Goal: Task Accomplishment & Management: Use online tool/utility

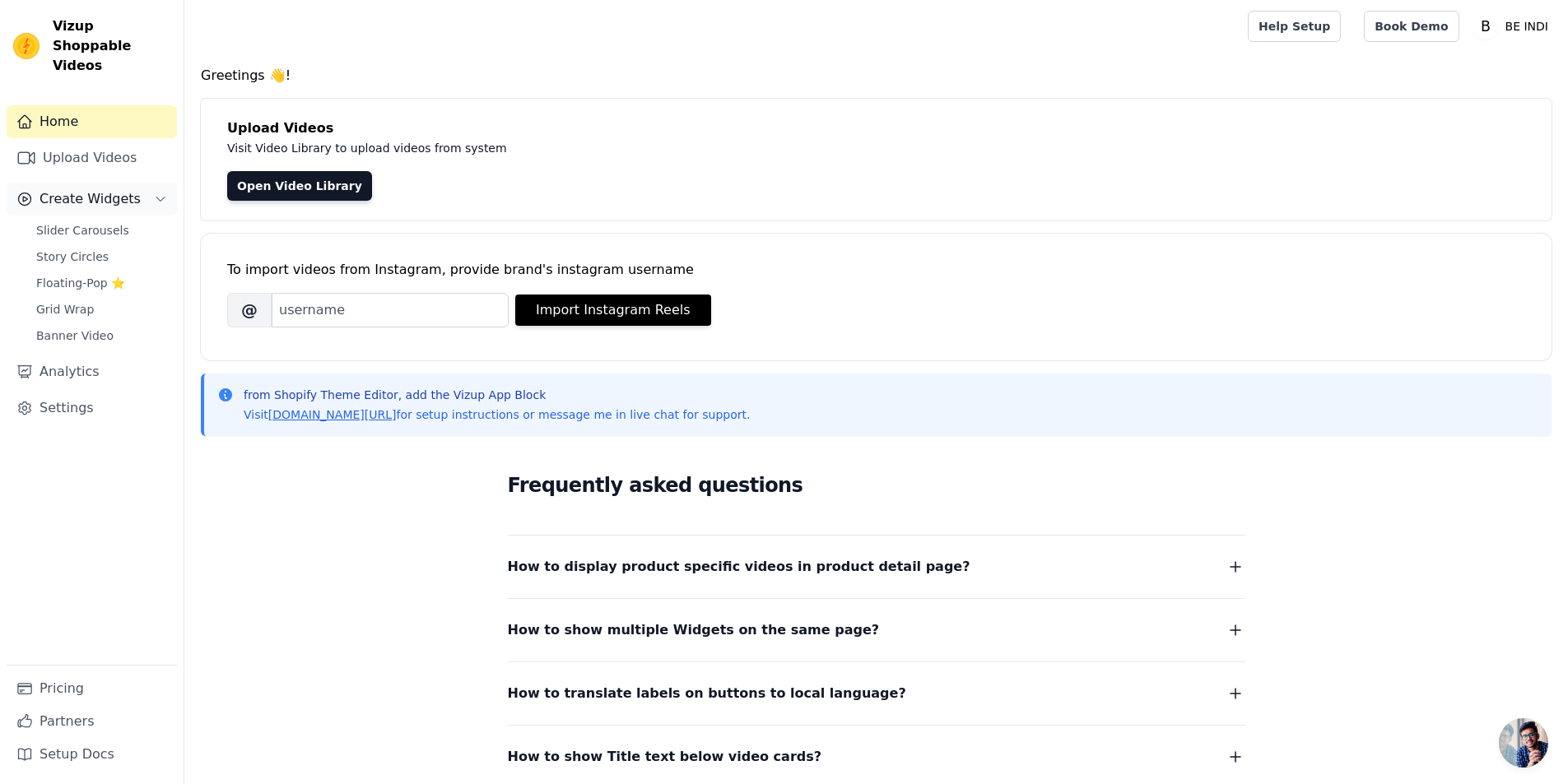
click at [158, 192] on icon "Sidebar" at bounding box center [161, 199] width 13 height 13
click at [89, 189] on span "Create Widgets" at bounding box center [91, 199] width 102 height 19
click at [47, 222] on span "Slider Carousels" at bounding box center [82, 230] width 93 height 17
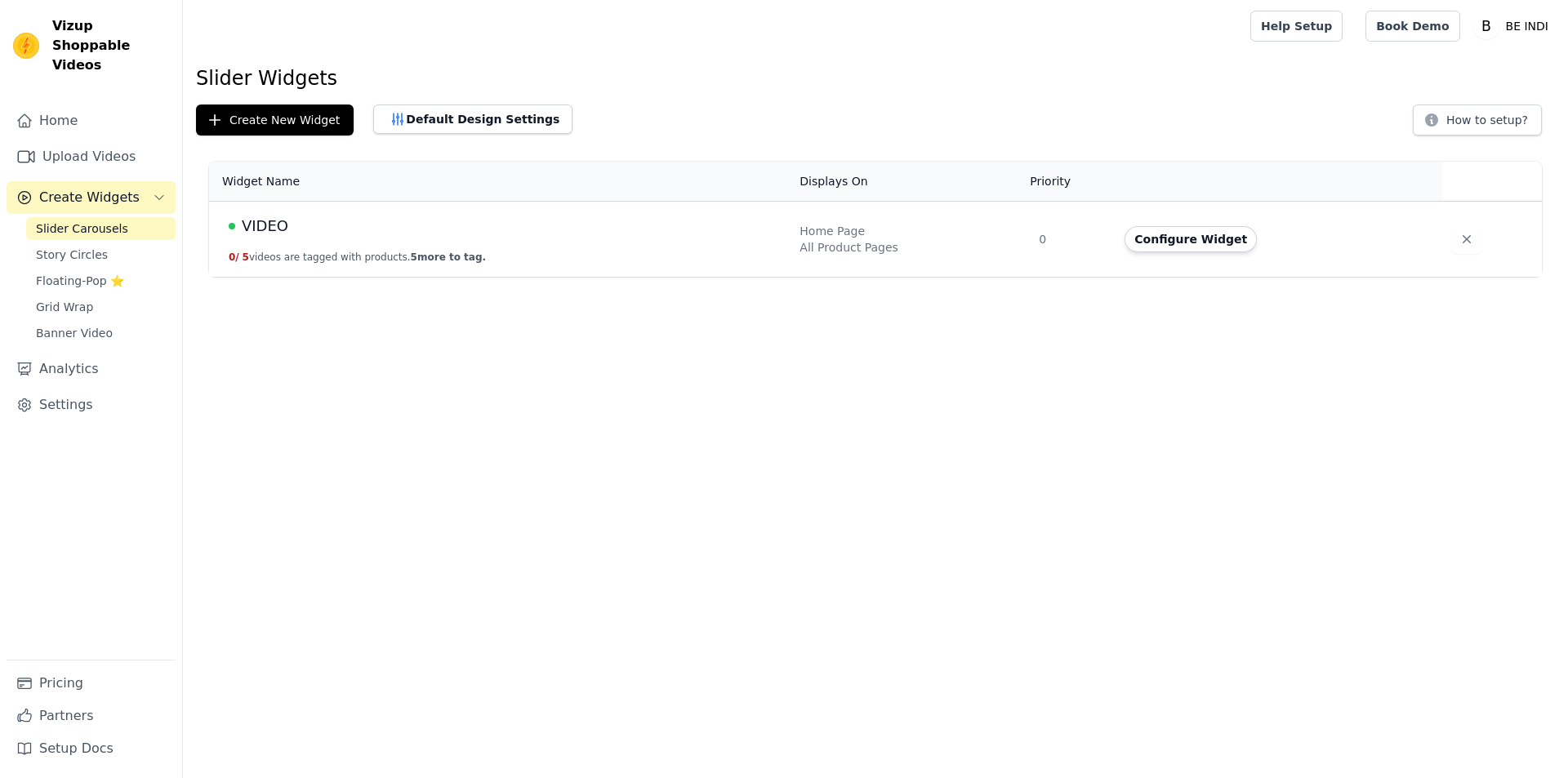
click at [569, 257] on td "VIDEO 0 / 5 videos are tagged with products. 5 more to tag." at bounding box center [499, 239] width 580 height 76
click at [1187, 233] on button "Configure Widget" at bounding box center [1191, 239] width 132 height 27
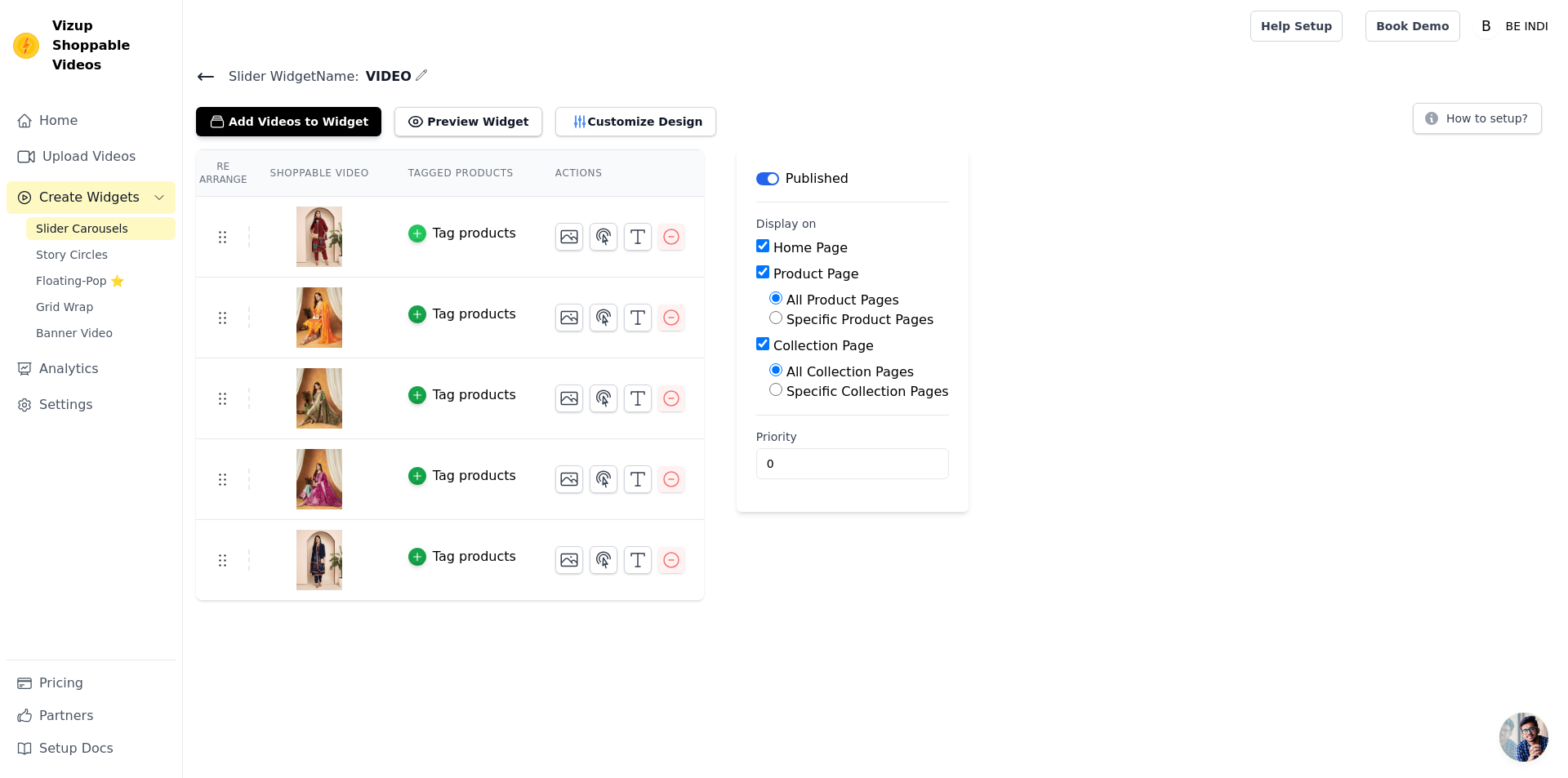
click at [412, 229] on icon "button" at bounding box center [417, 234] width 11 height 11
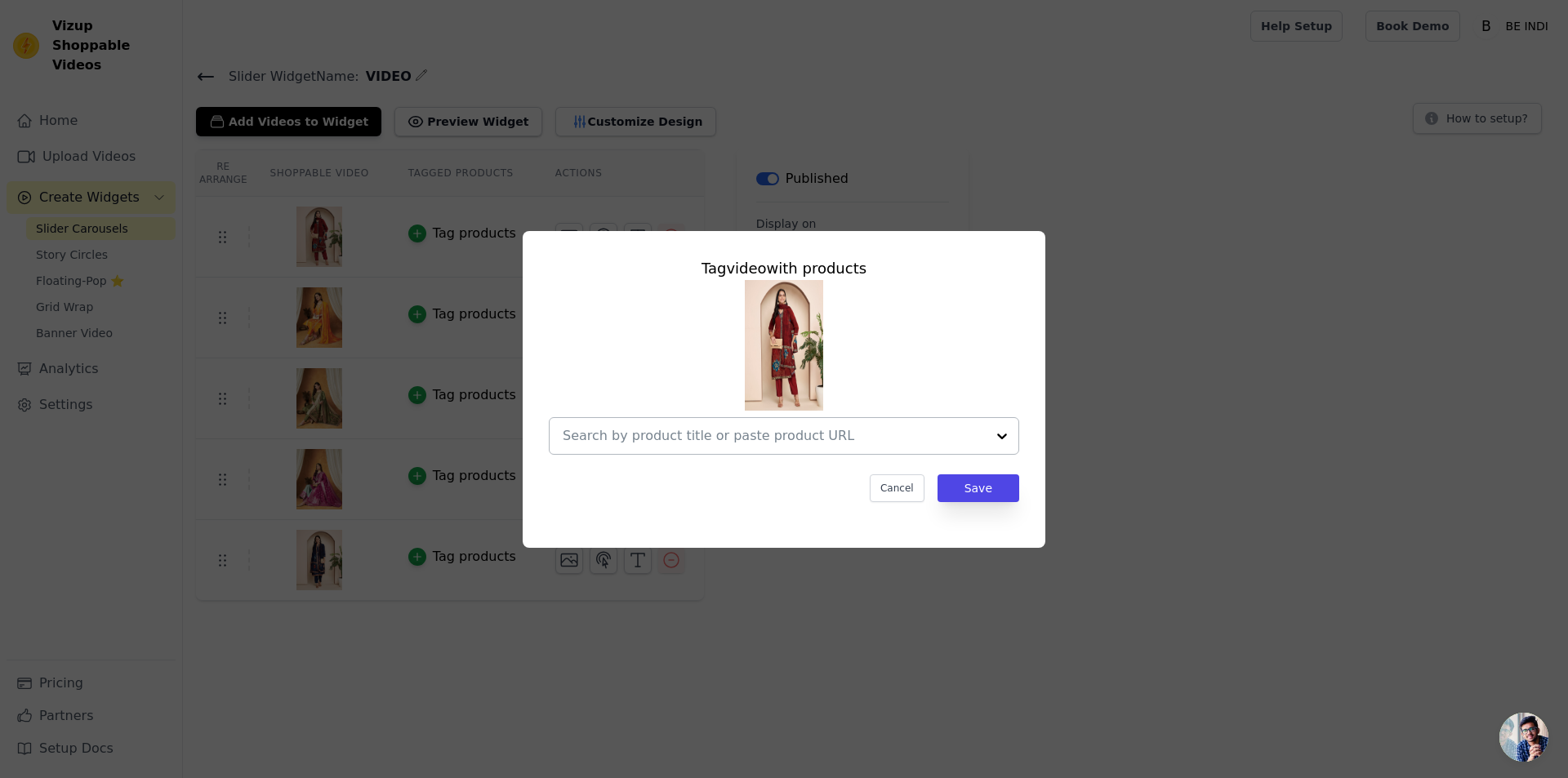
click at [997, 437] on div at bounding box center [1002, 435] width 33 height 36
click at [635, 442] on input "text" at bounding box center [774, 435] width 423 height 19
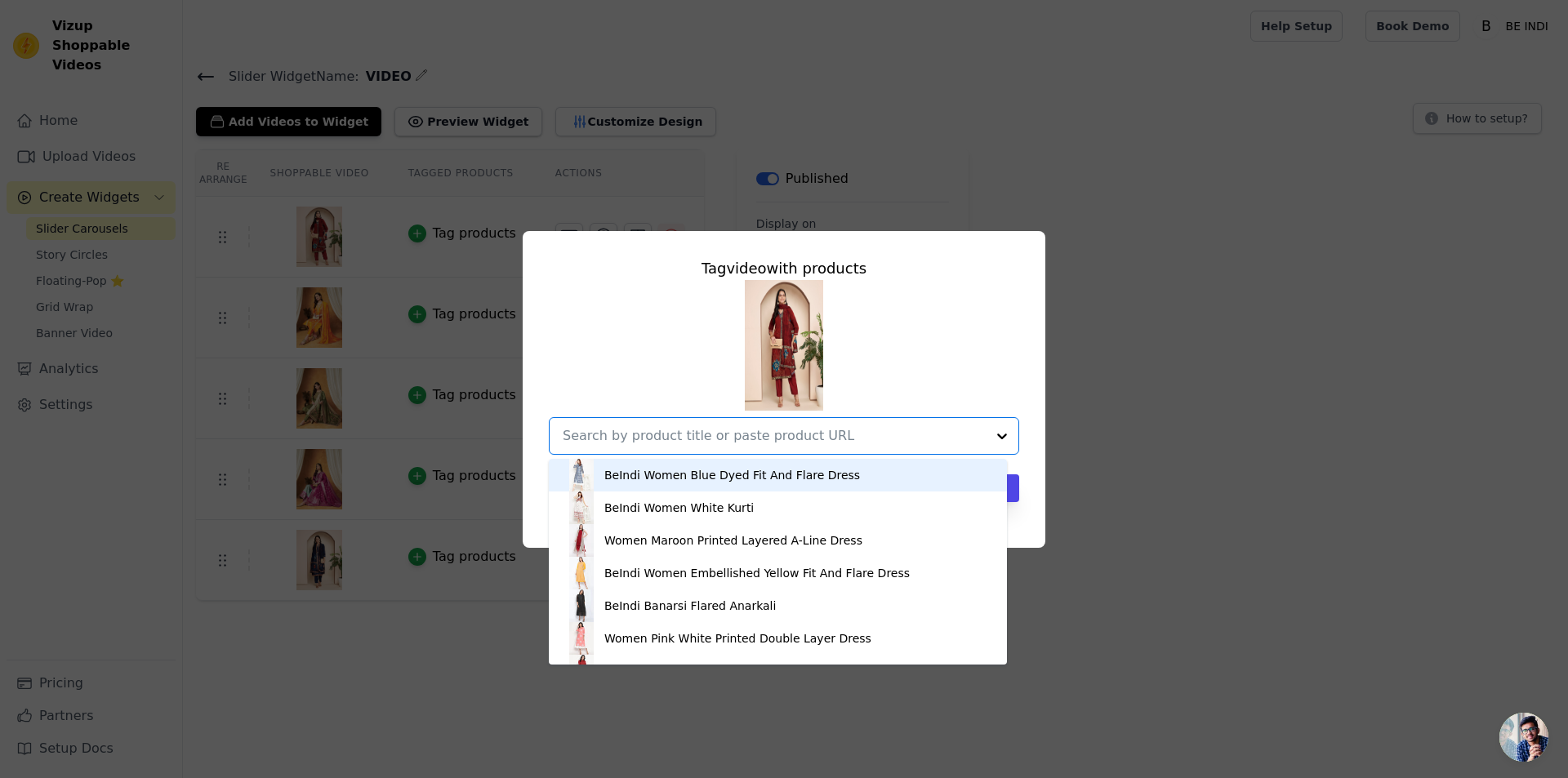
paste input "Maroon Embroidered Kurta Set with Pant & Dupatta"
type input "Maroon Embroidered Kurta Set with Pant & Dupatta"
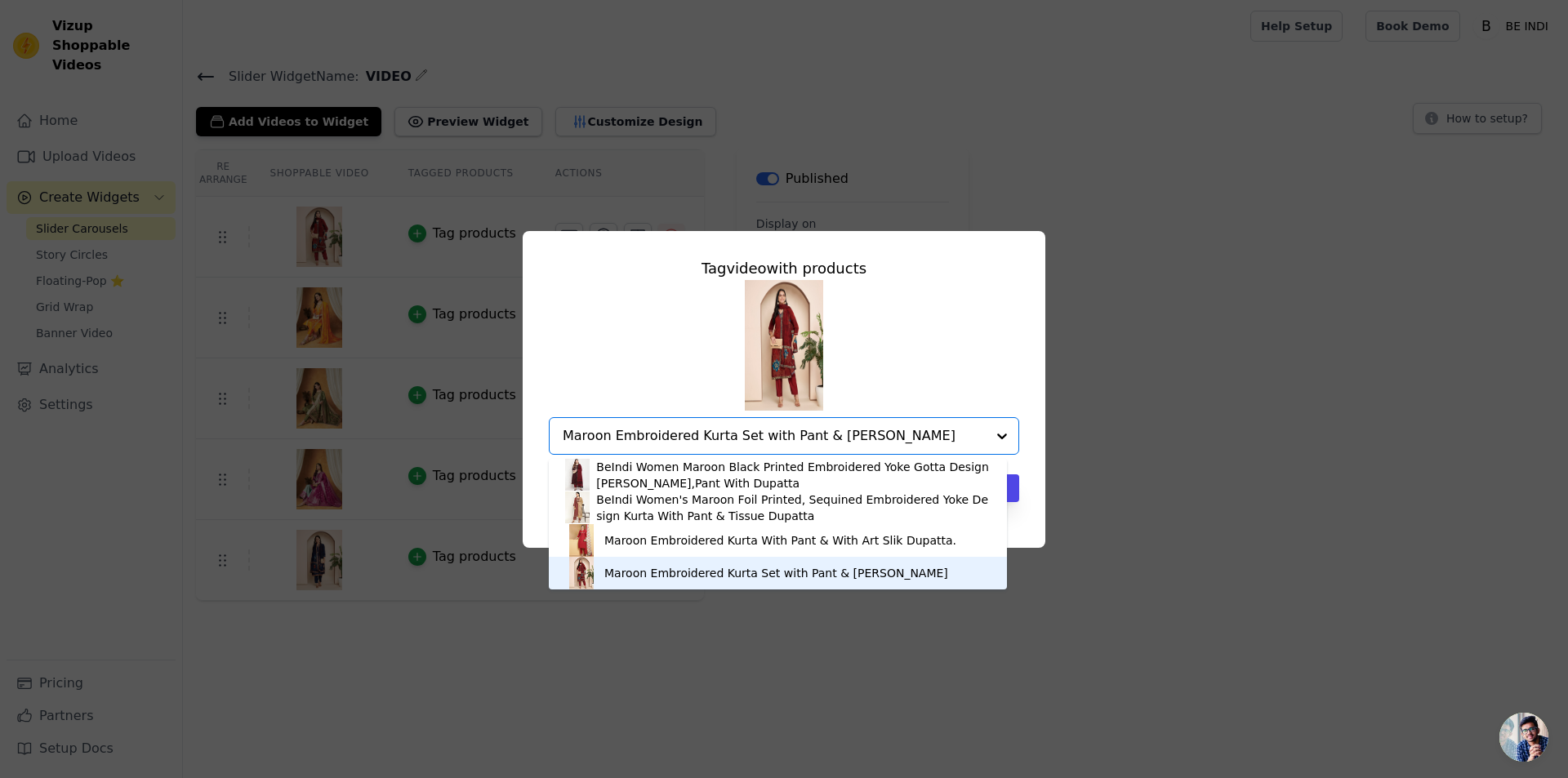
click at [680, 571] on div "Maroon Embroidered Kurta Set with Pant & Dupatta" at bounding box center [776, 573] width 344 height 16
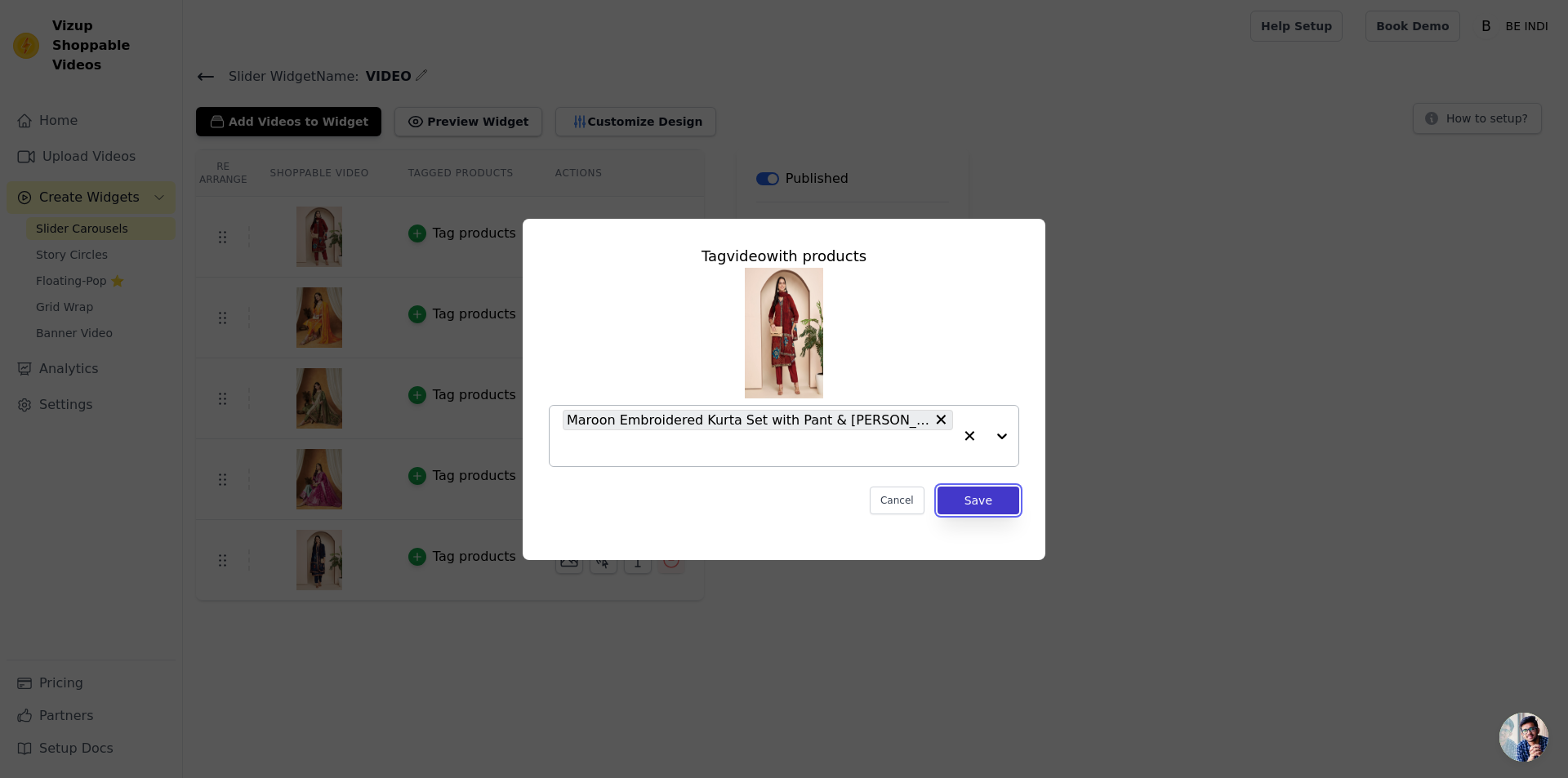
click at [1001, 493] on button "Save" at bounding box center [978, 500] width 82 height 27
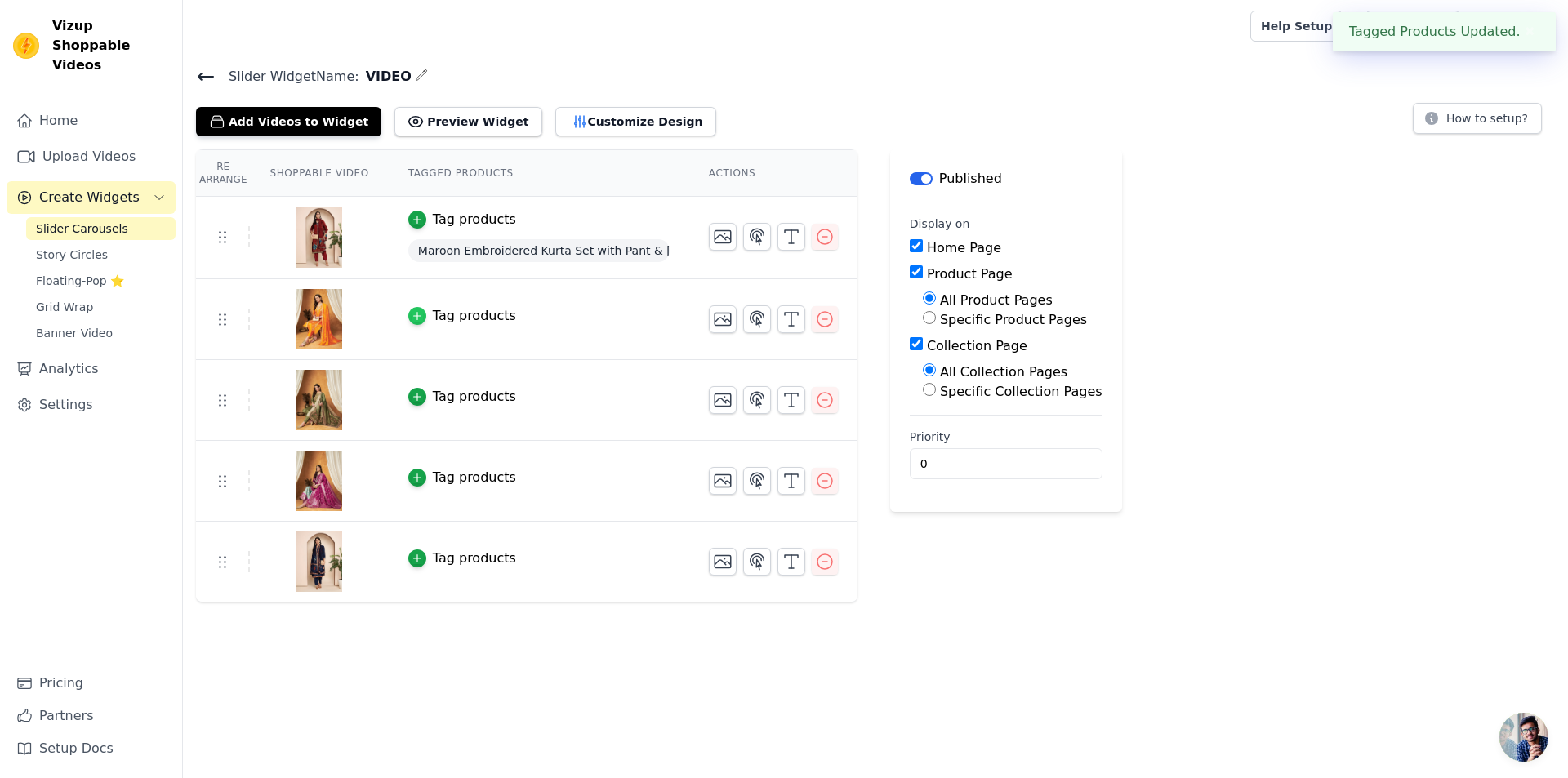
click at [412, 317] on icon "button" at bounding box center [417, 315] width 11 height 11
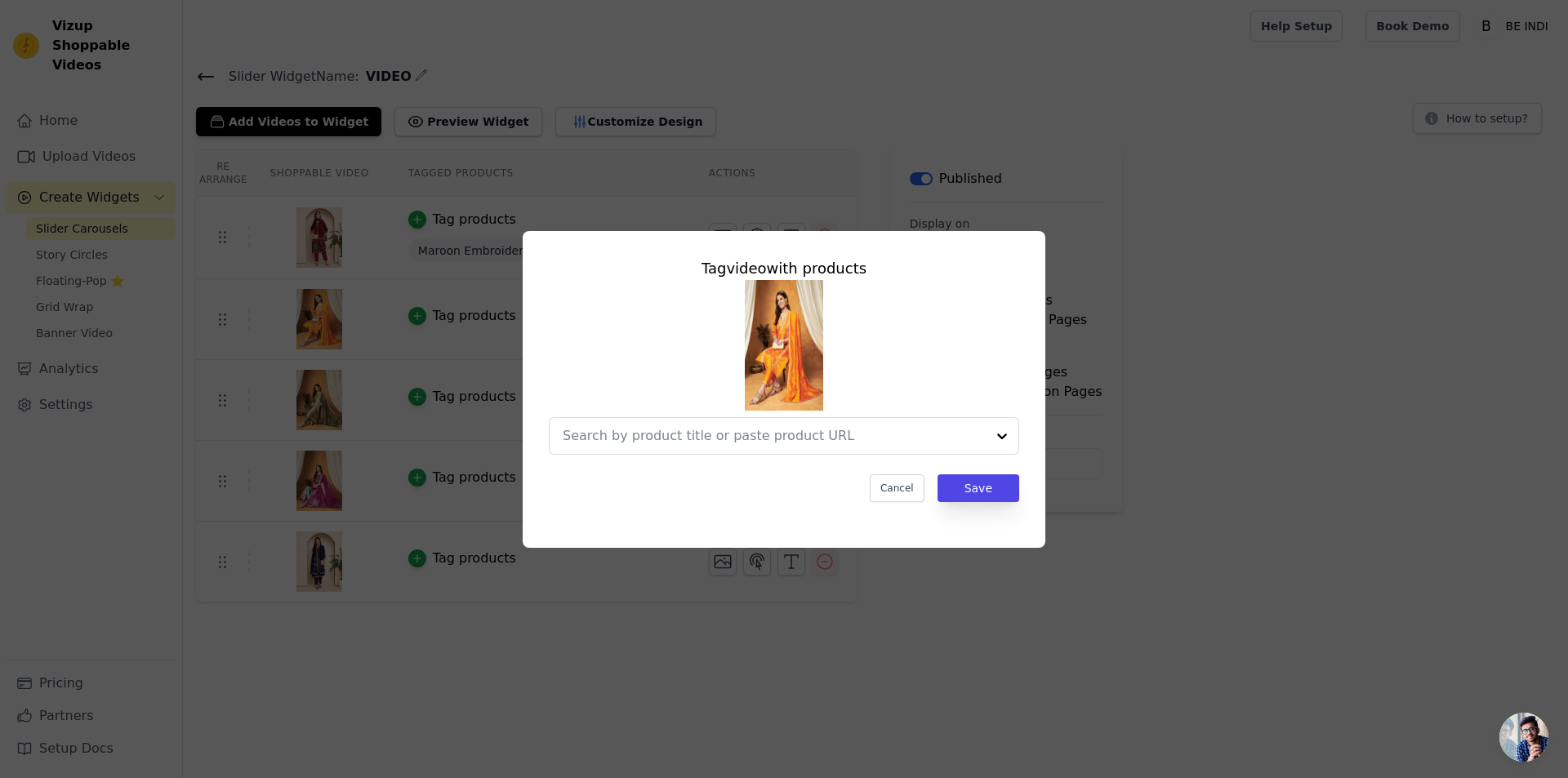
click at [1119, 502] on div "Tag video with products Cancel Save" at bounding box center [784, 389] width 1516 height 369
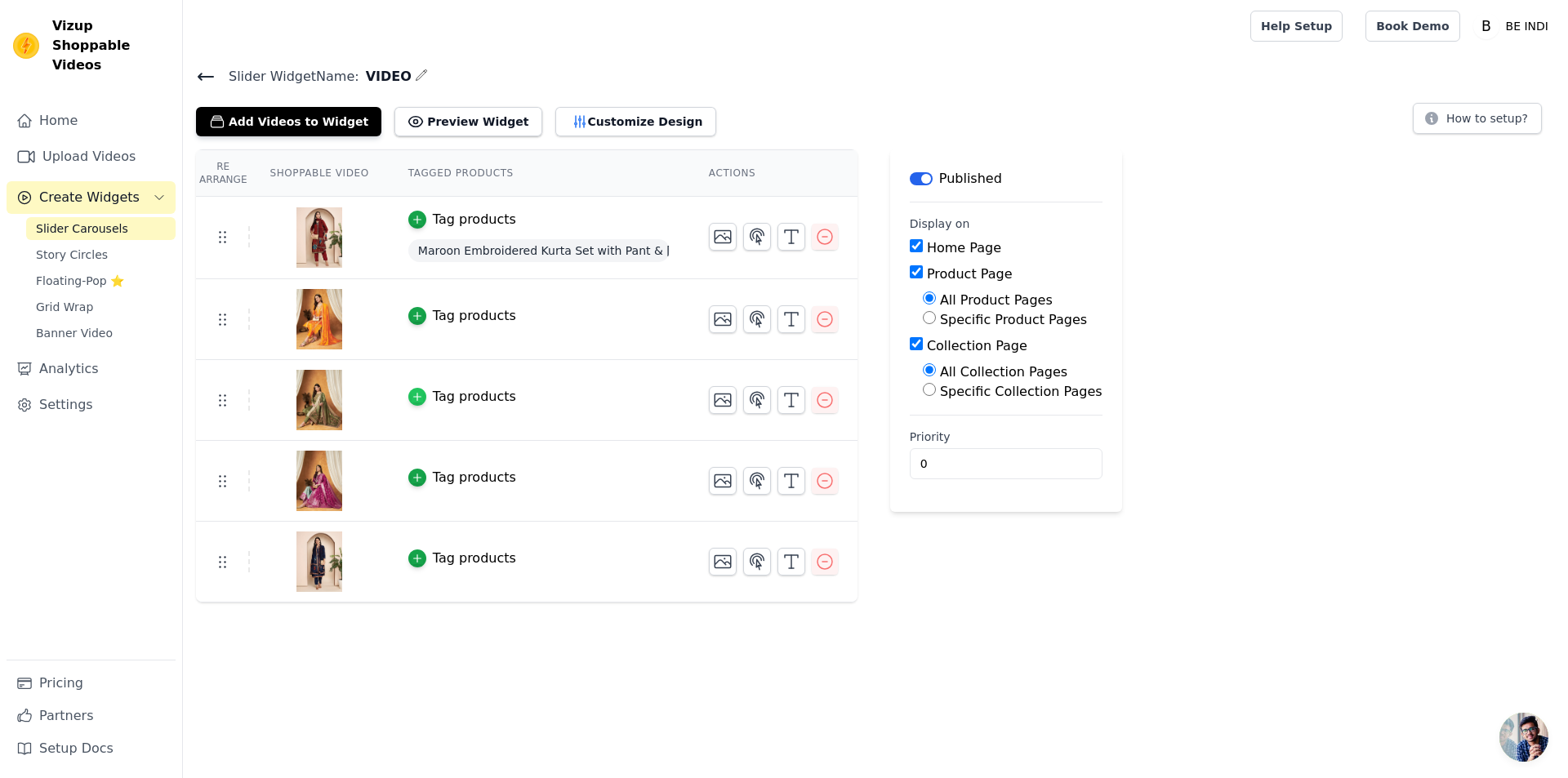
click at [412, 400] on icon "button" at bounding box center [417, 397] width 11 height 11
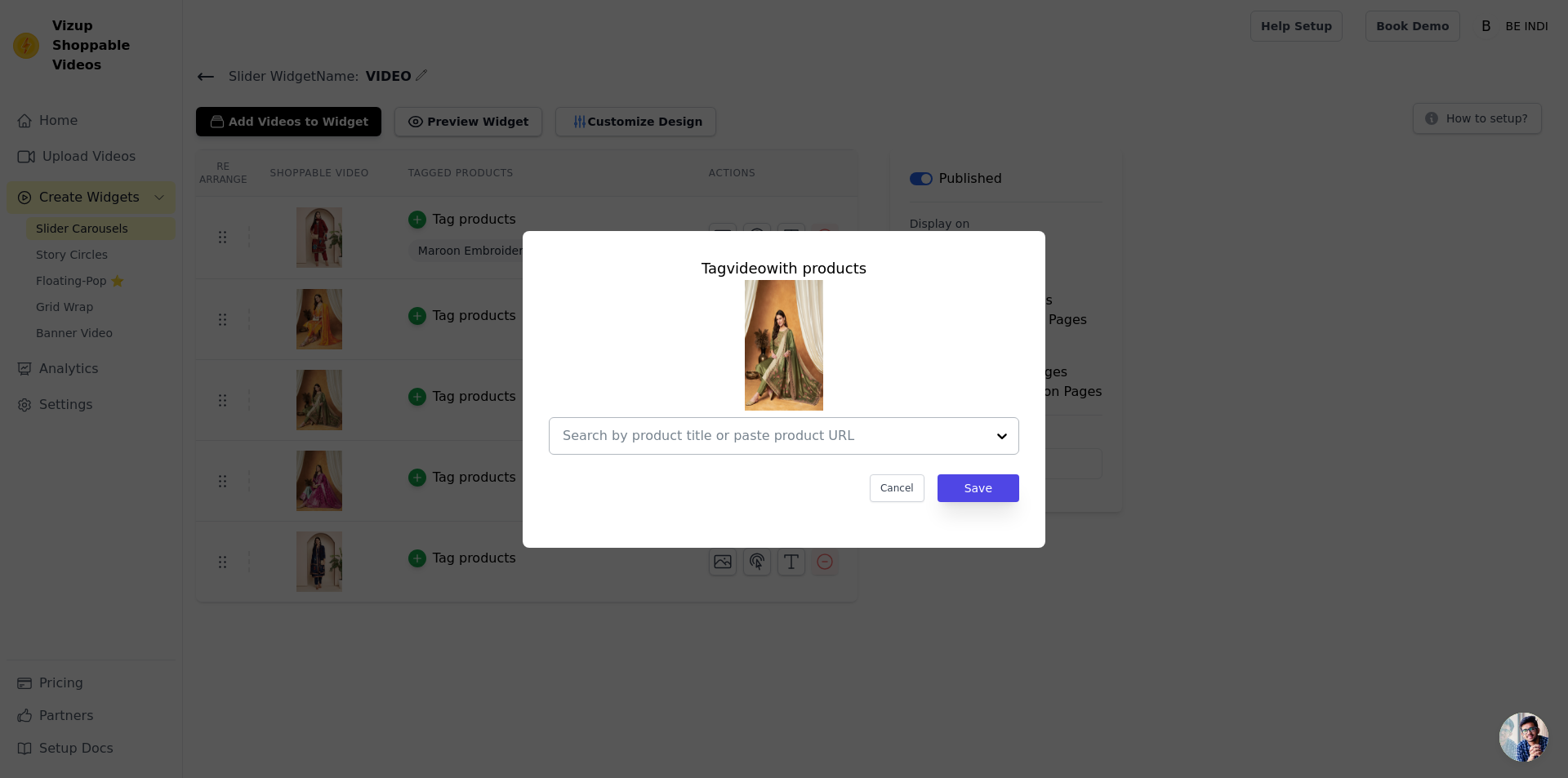
click at [630, 430] on input "text" at bounding box center [774, 435] width 423 height 19
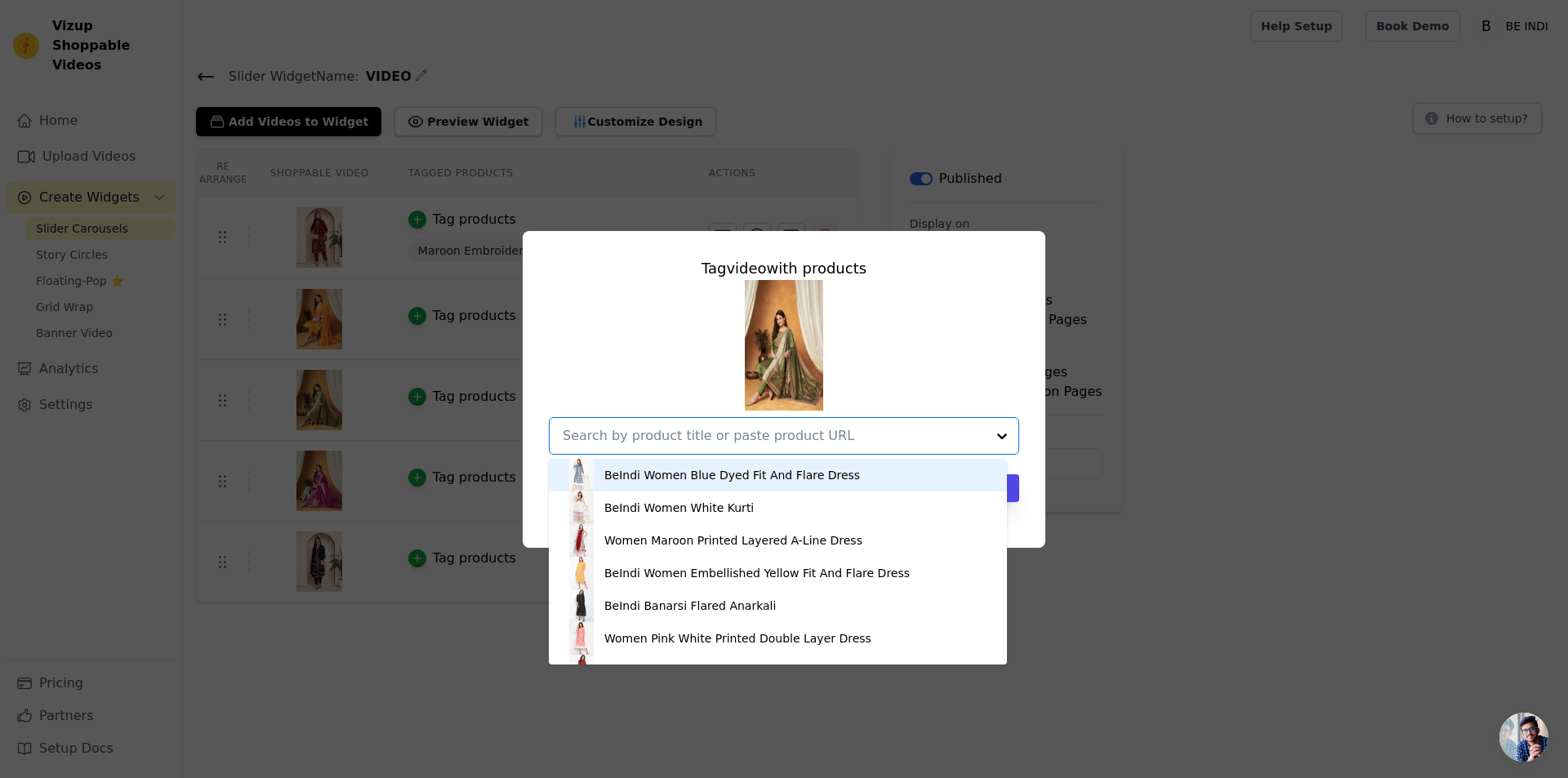
paste input "Elegant Embroidered Tisssu Chanderi Kurta with Pant & Dupatta Set"
type input "Elegant Embroidered Tisssu Chanderi Kurta with Pant & Dupatta Set"
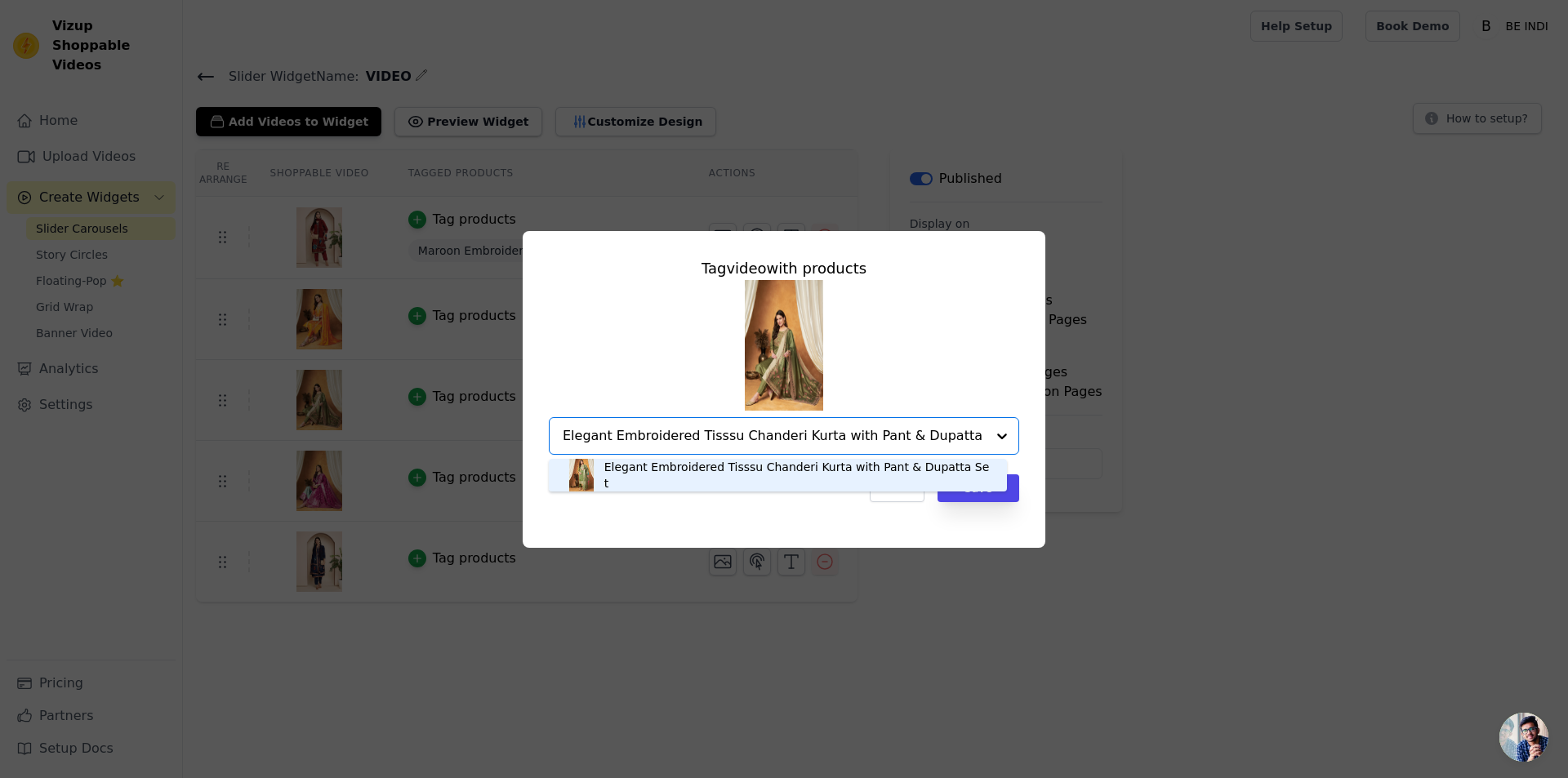
click at [871, 474] on div "Elegant Embroidered Tisssu Chanderi Kurta with Pant & Dupatta Set" at bounding box center [797, 476] width 386 height 33
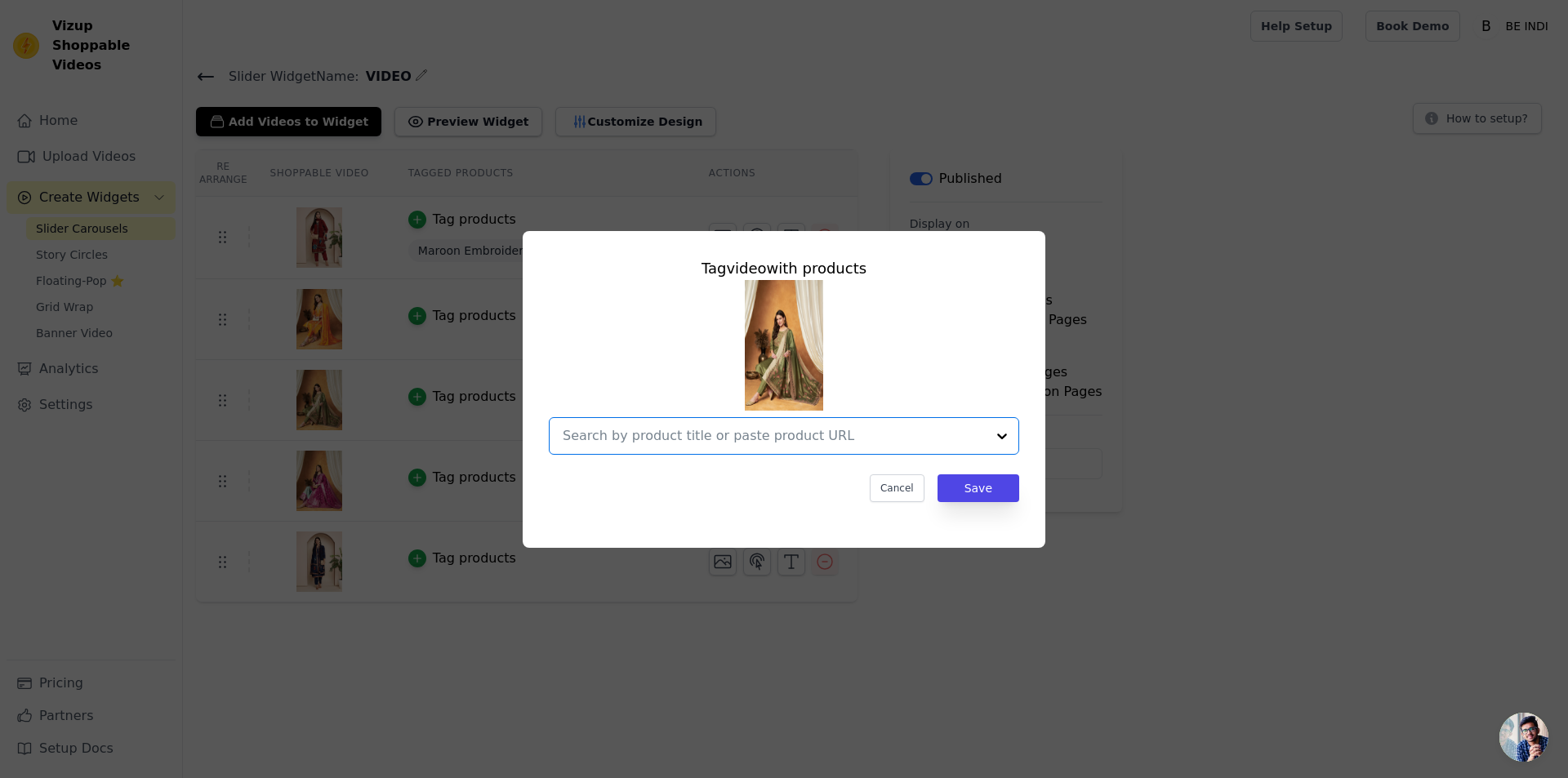
click at [584, 443] on input "text" at bounding box center [774, 435] width 423 height 19
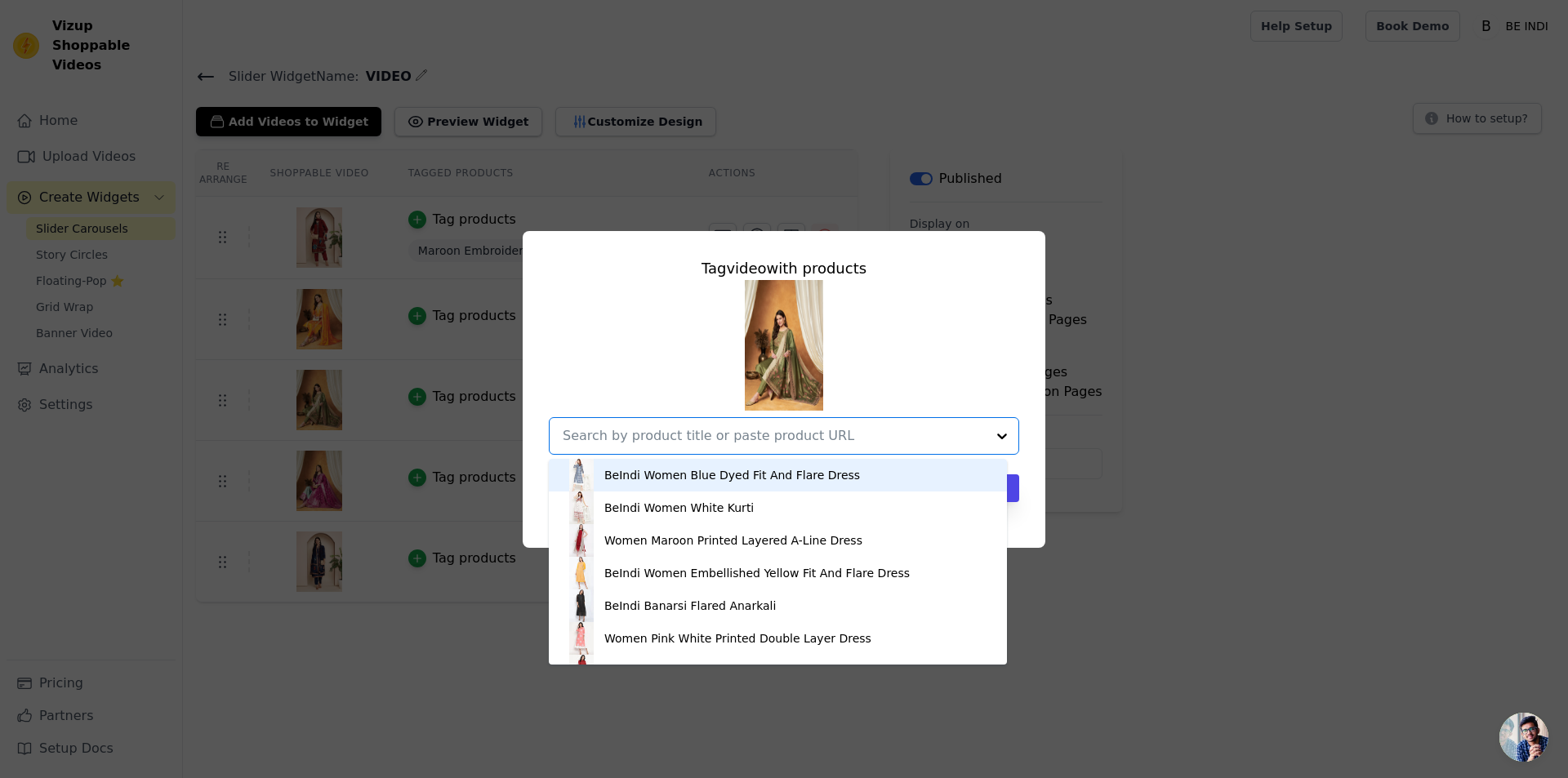
paste input "Embroidered Kurta with Pant & Dupatta Set"
type input "Embroidered Kurta with Pant & Dupatta Set"
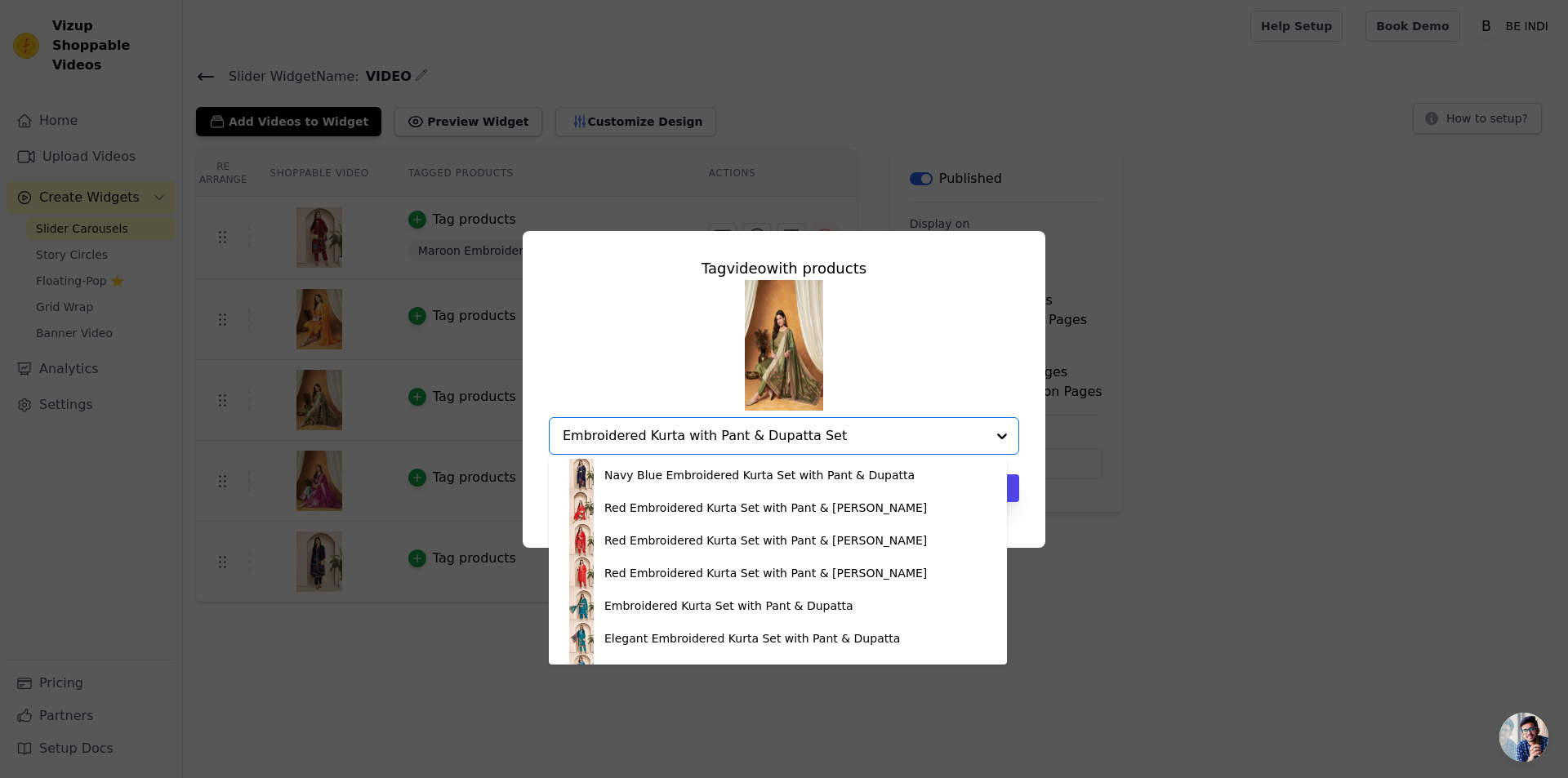
scroll to position [1072, 0]
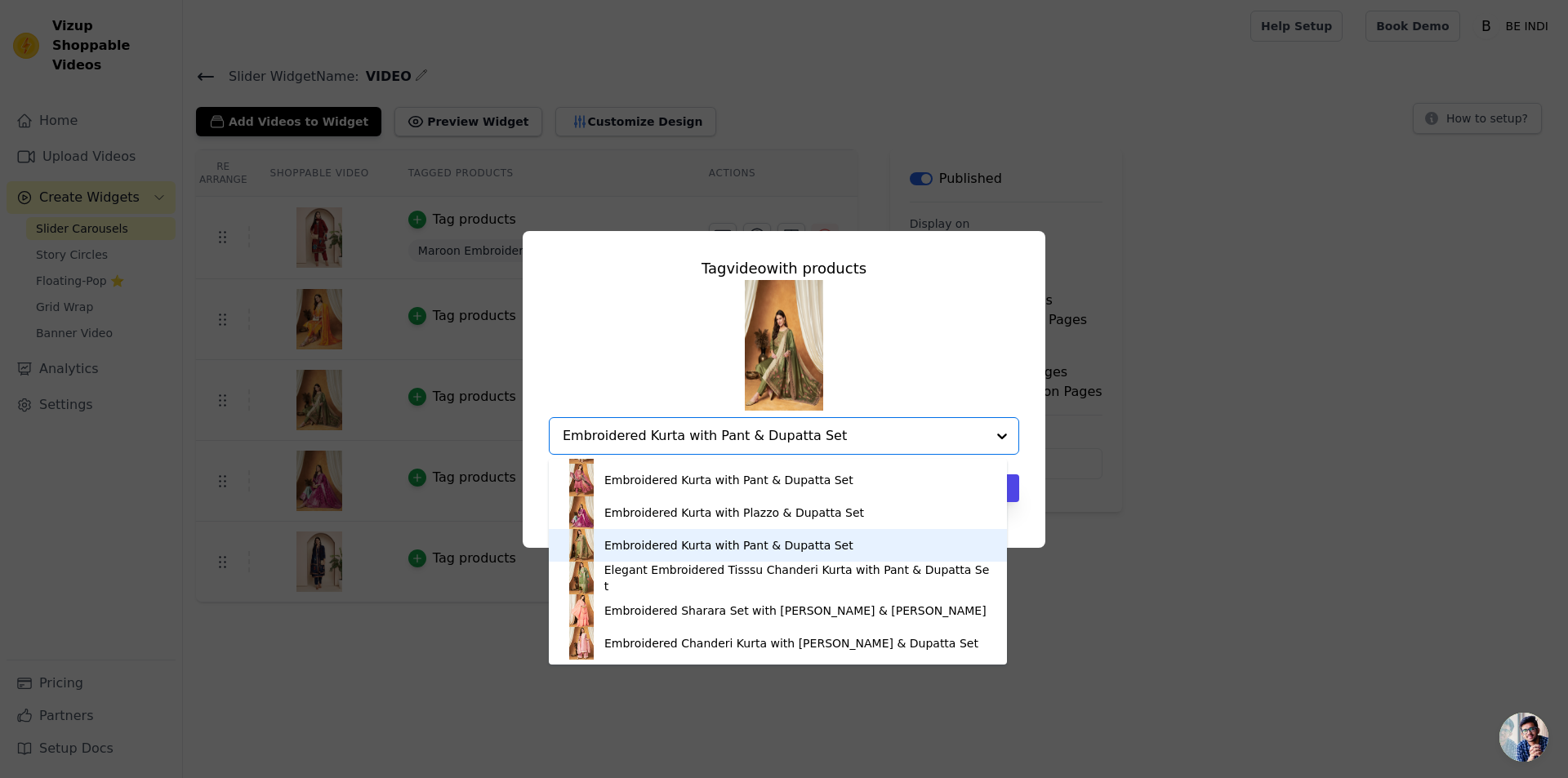
click at [677, 540] on div "Embroidered Kurta with Pant & Dupatta Set" at bounding box center [729, 545] width 249 height 16
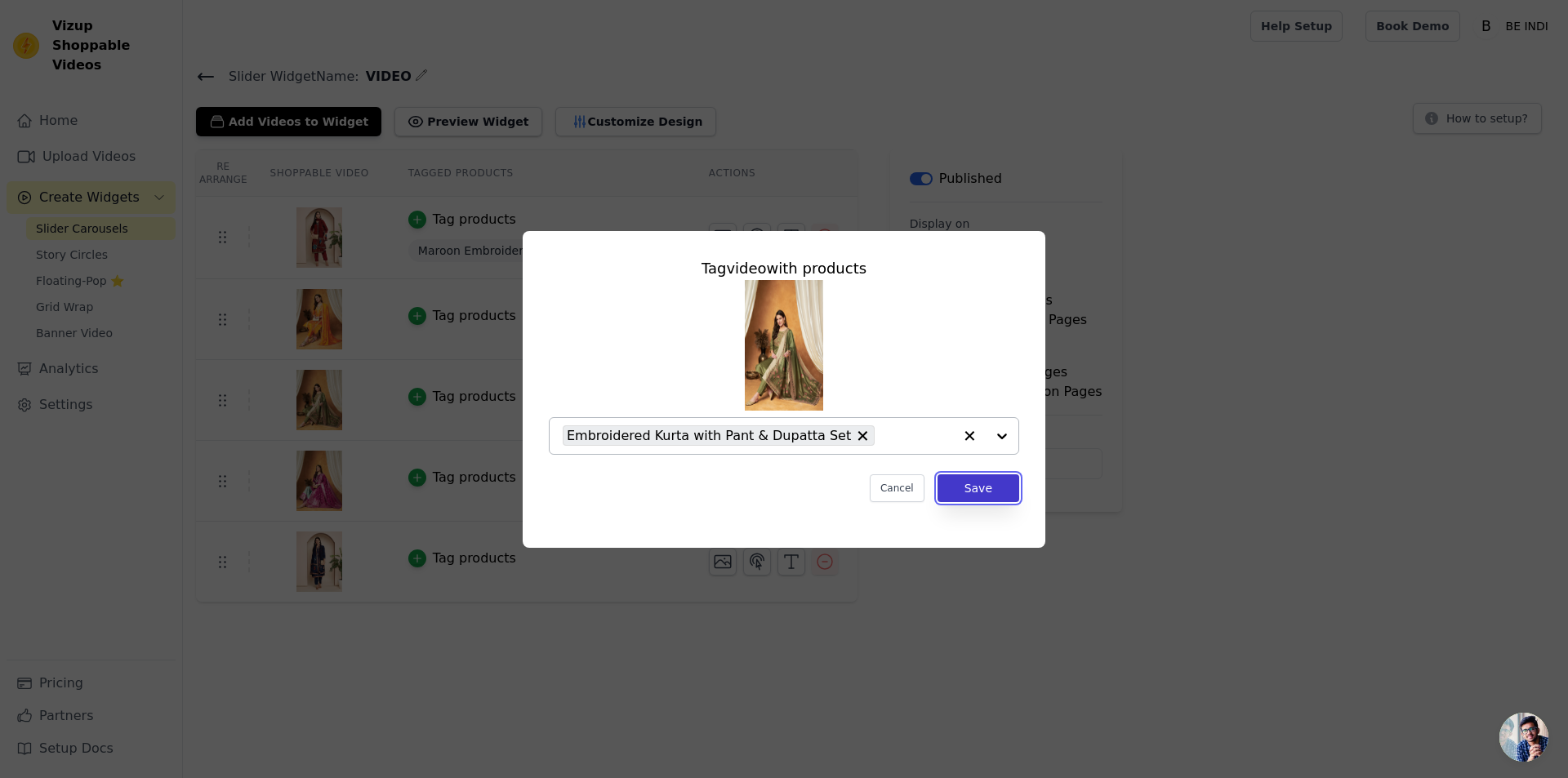
click at [996, 488] on button "Save" at bounding box center [978, 488] width 82 height 27
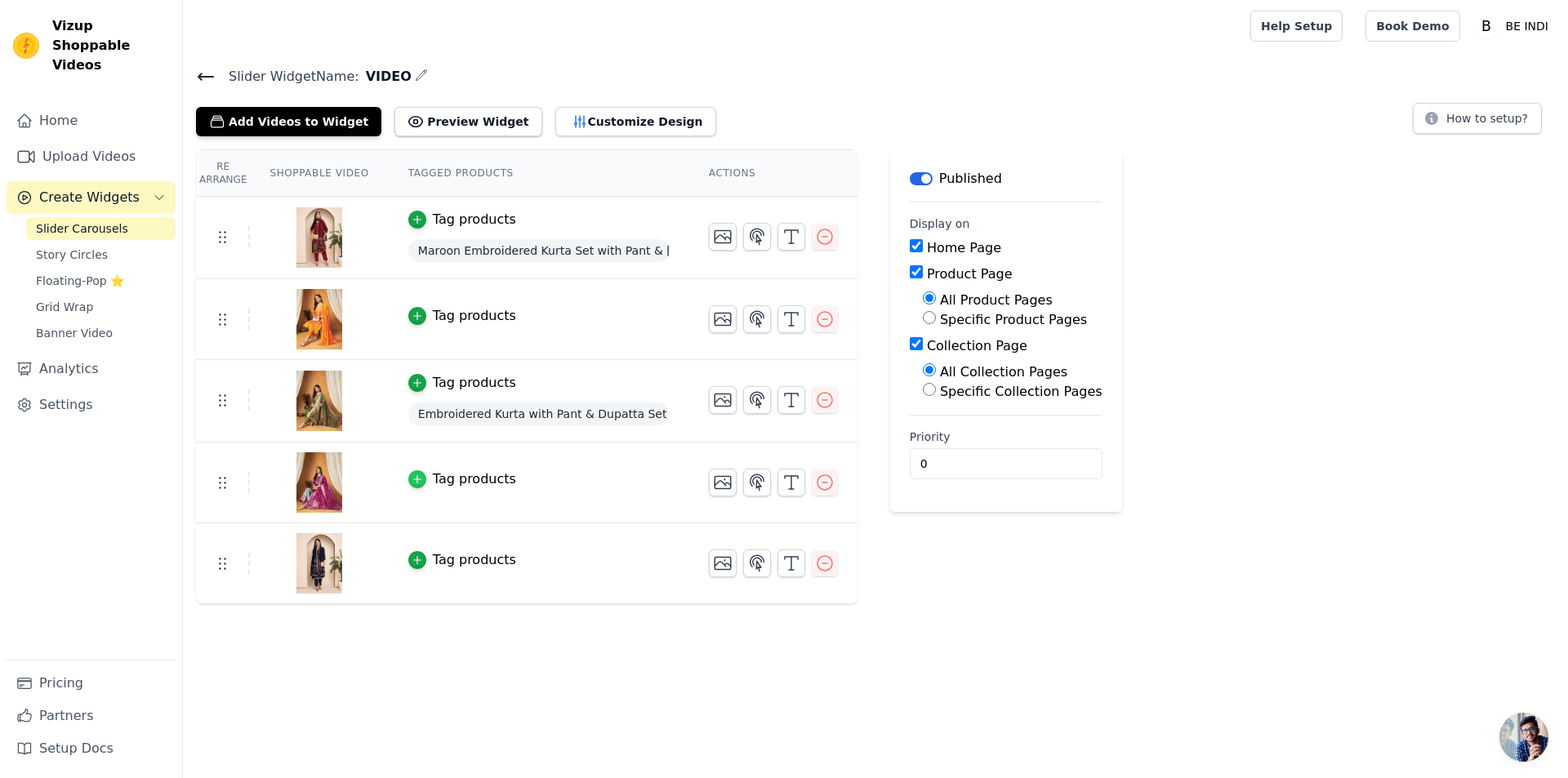
click at [412, 481] on icon "button" at bounding box center [417, 479] width 11 height 11
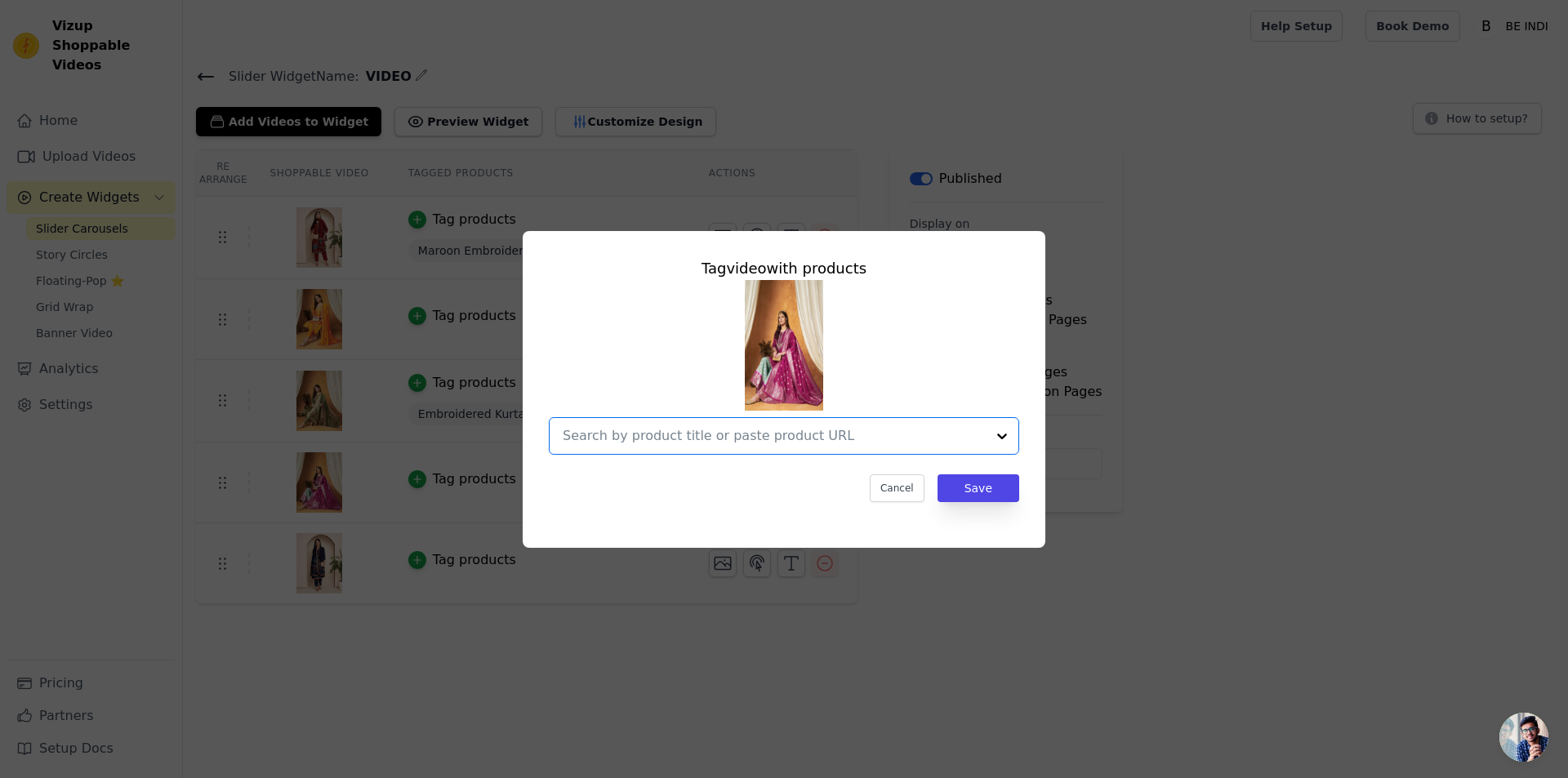
click at [569, 435] on input "text" at bounding box center [774, 435] width 423 height 19
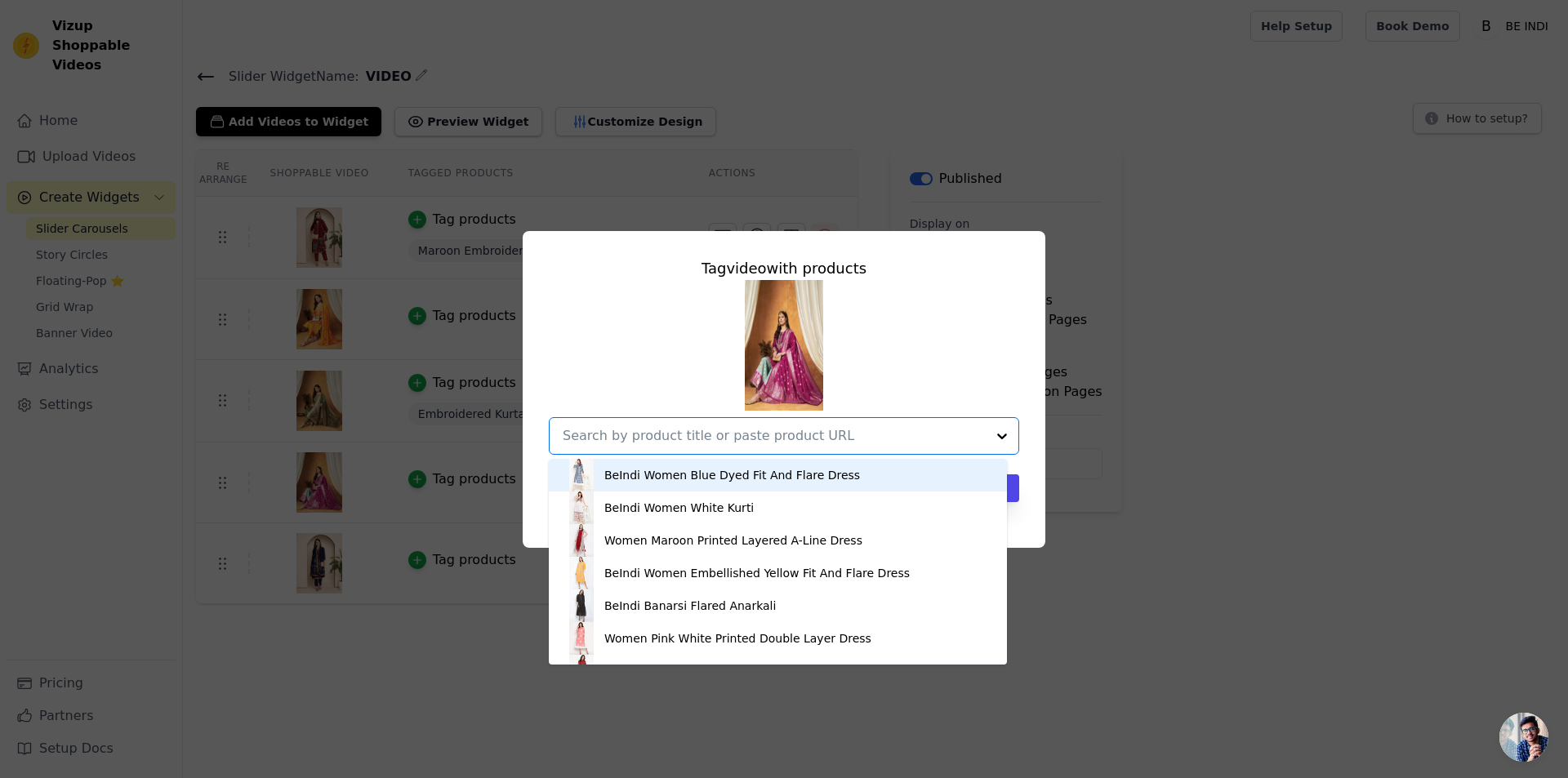
paste input "Embroidered Kurta with Plazzo & Dupatta Set"
type input "Embroidered Kurta with Plazzo & Dupatta Set"
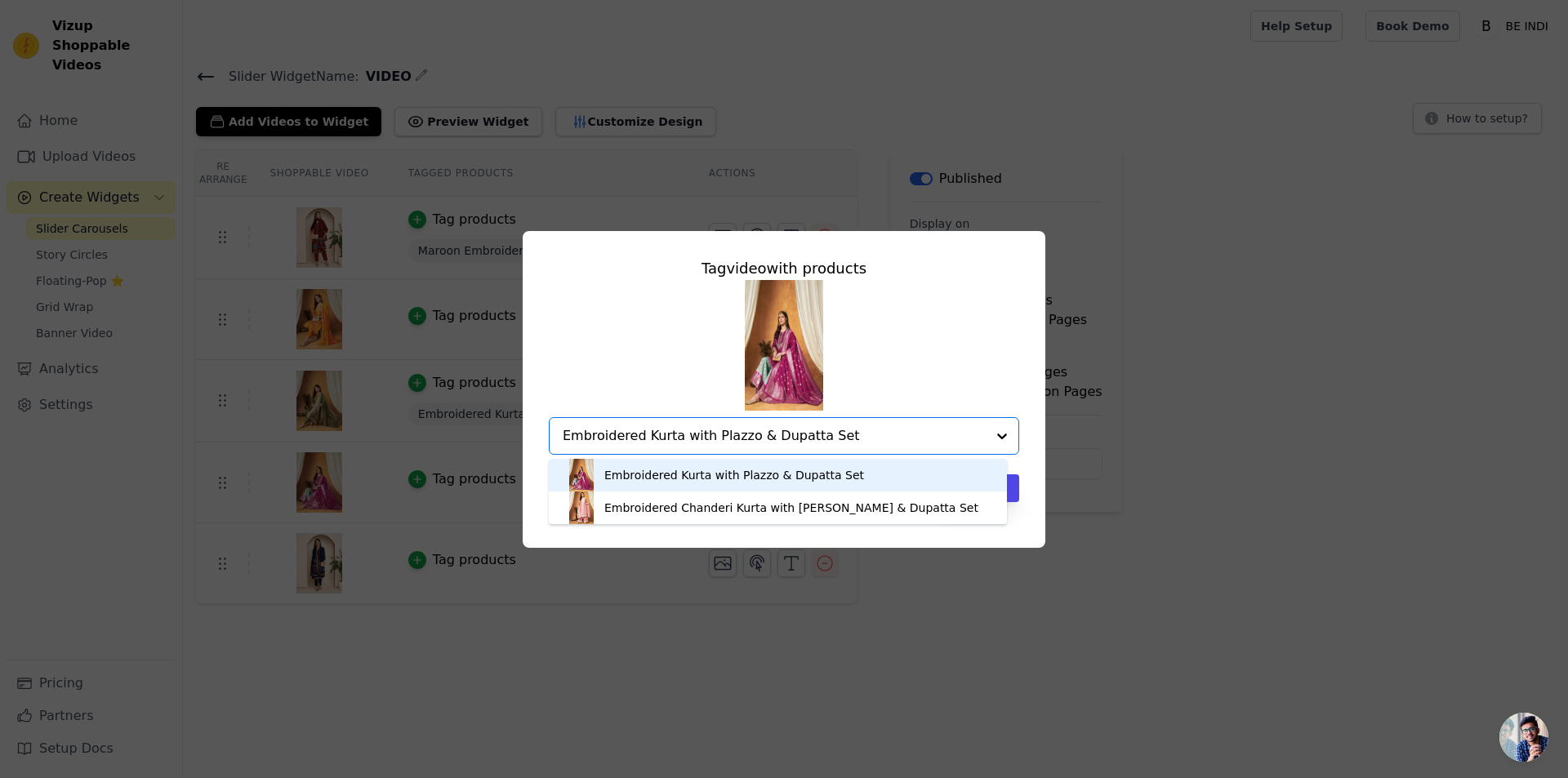
click at [673, 466] on div "Embroidered Kurta with Plazzo & Dupatta Set" at bounding box center [734, 475] width 259 height 16
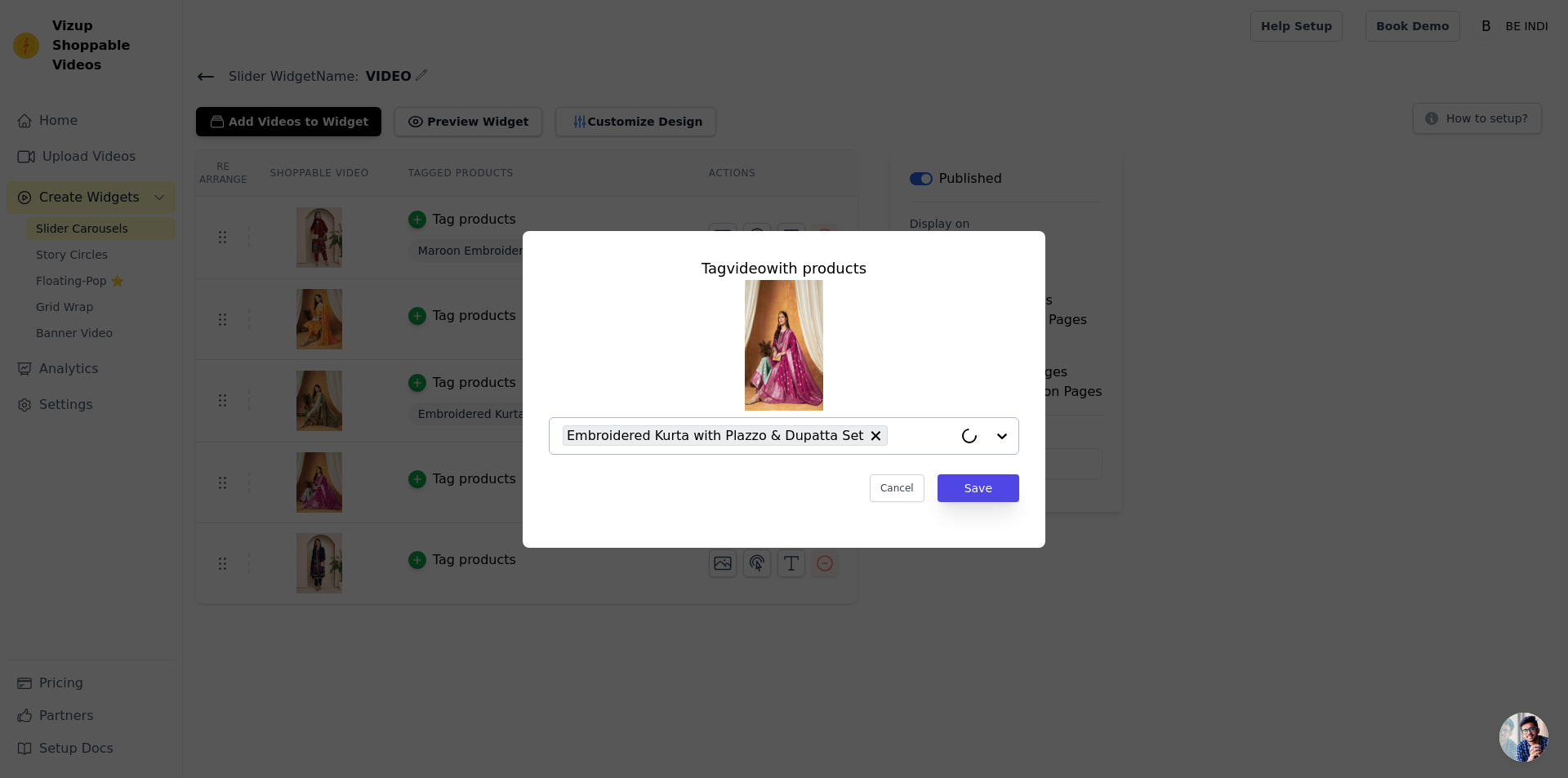
click at [988, 469] on div "Tag video with products Embroidered Kurta with Plazzo & Dupatta Set Cancel Save" at bounding box center [784, 379] width 497 height 271
click at [975, 493] on button "Save" at bounding box center [978, 488] width 82 height 27
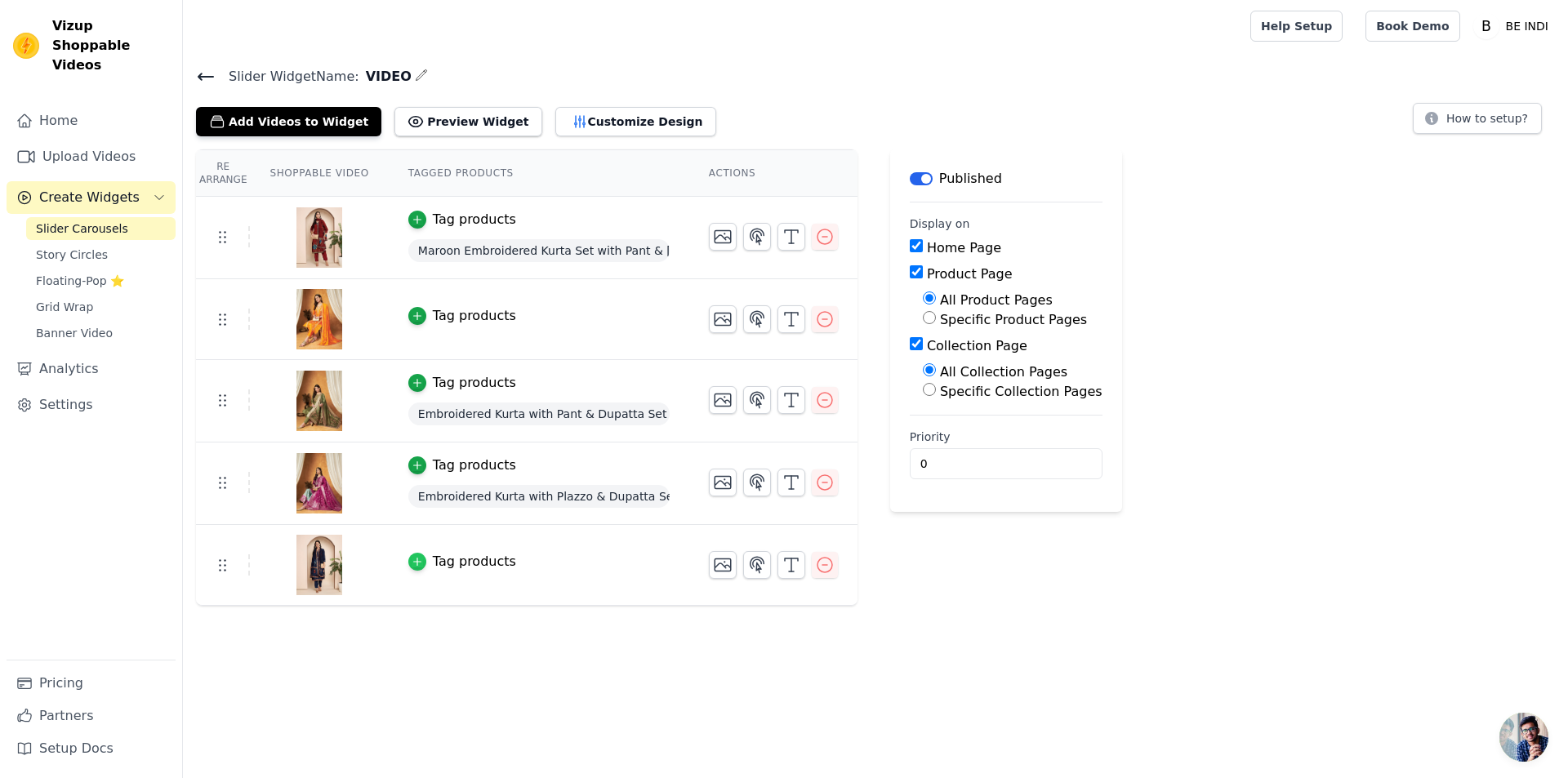
click at [414, 561] on icon "button" at bounding box center [417, 562] width 7 height 7
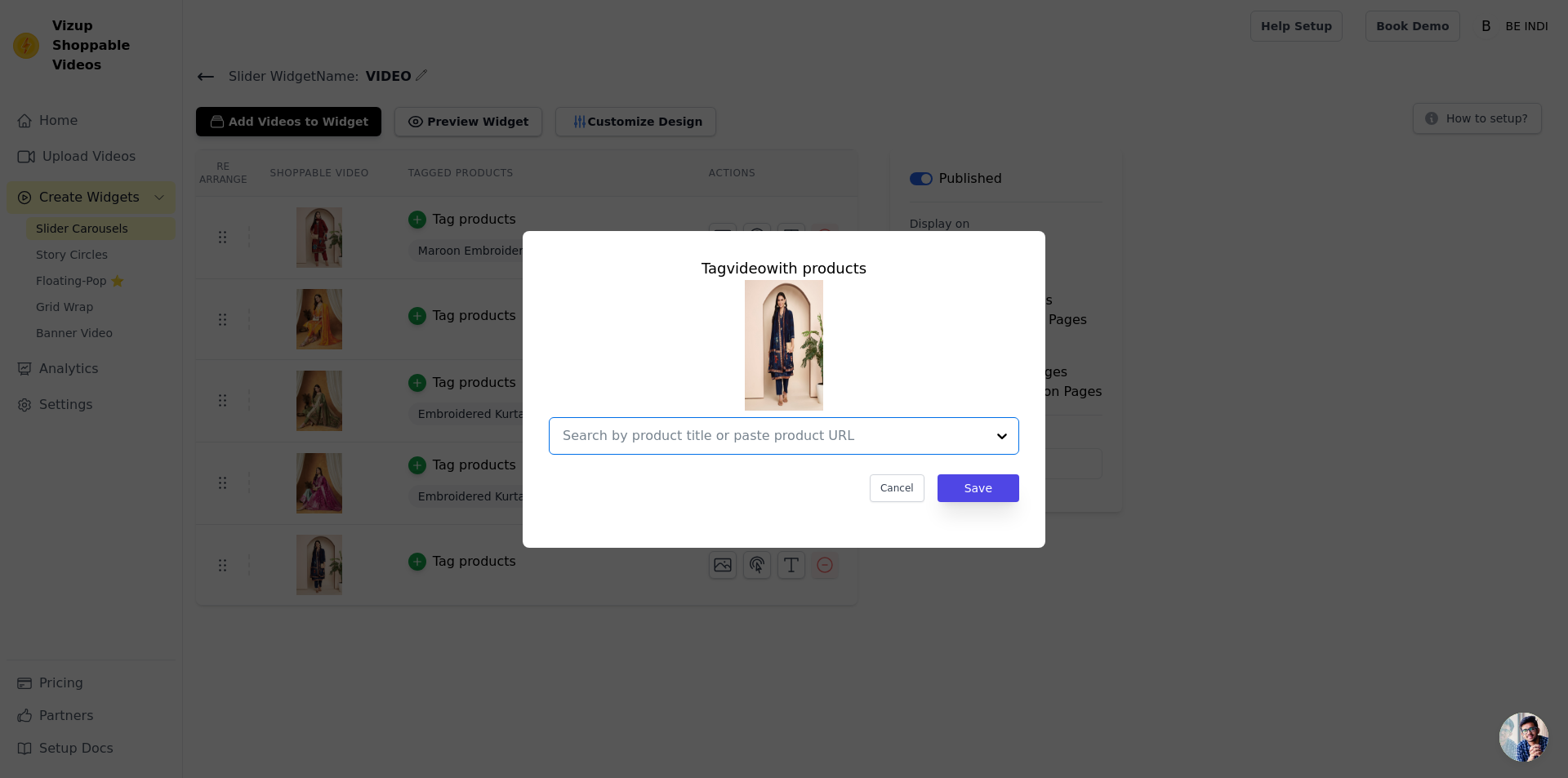
click at [595, 440] on input "text" at bounding box center [774, 435] width 423 height 19
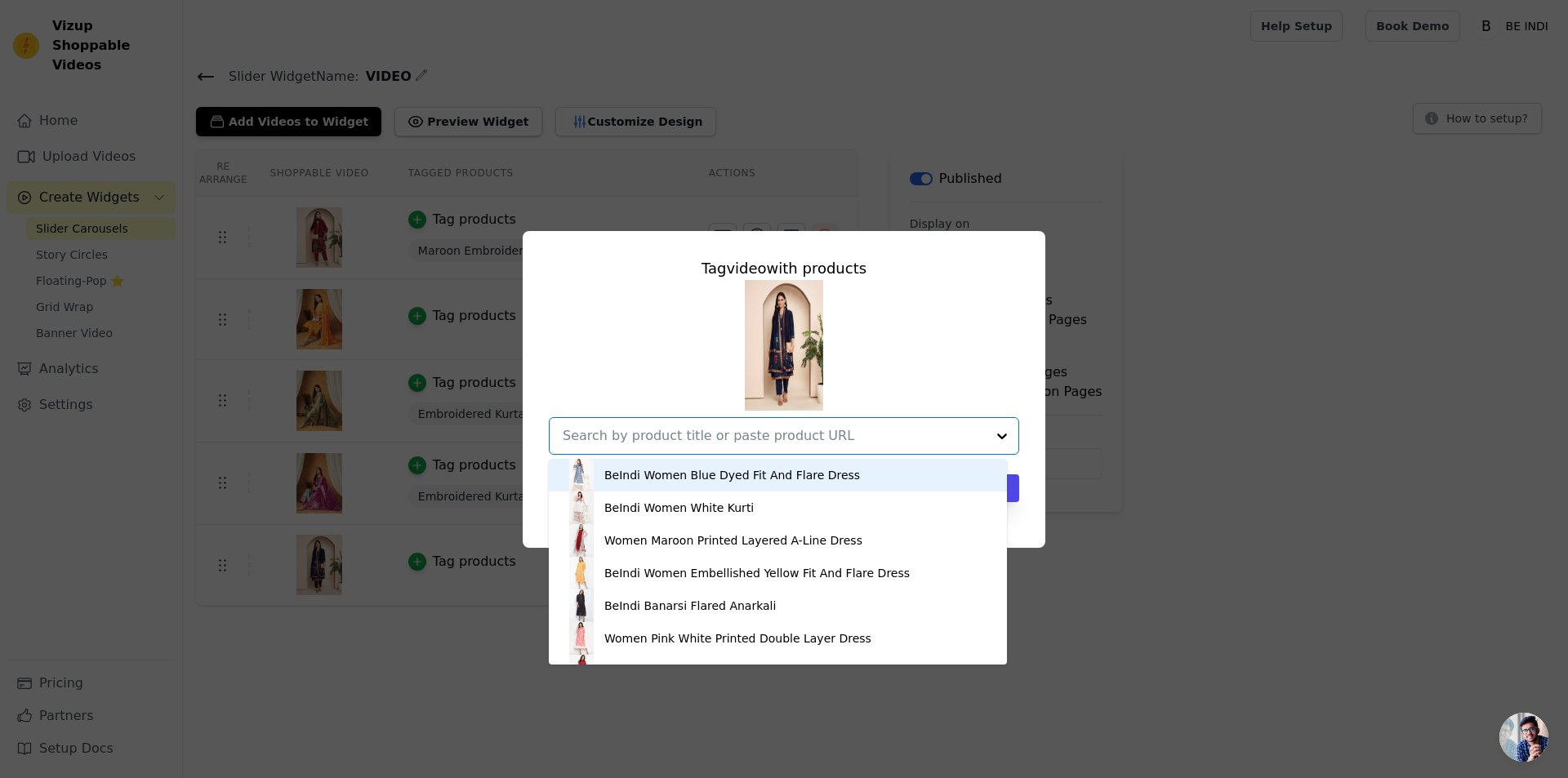
paste input "Navy Blue Embroidered Kurta Set with Pant & Dupatta"
type input "Navy Blue Embroidered Kurta Set with Pant & Dupatta"
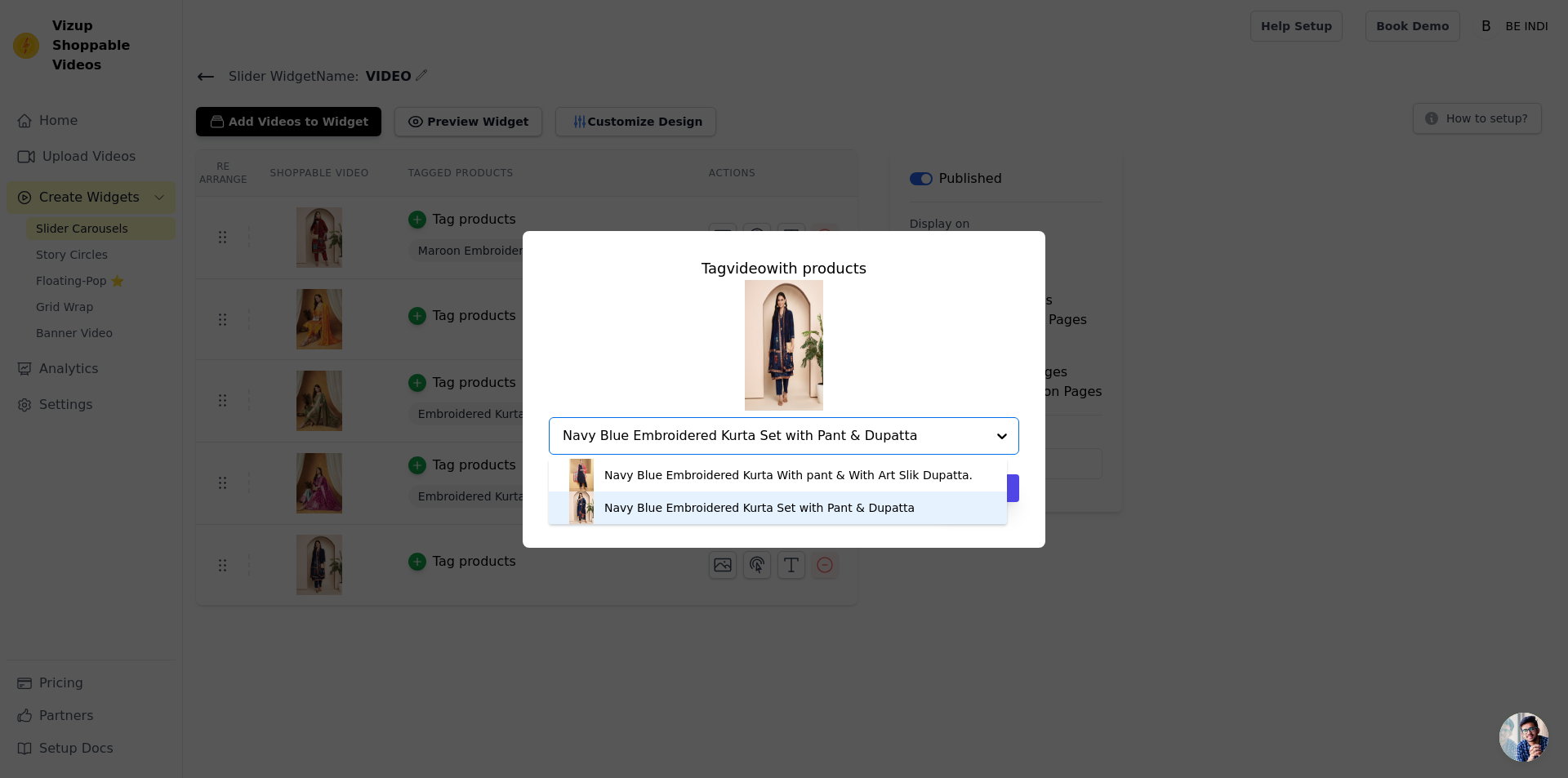
click at [699, 502] on div "Navy Blue Embroidered Kurta Set with Pant & Dupatta" at bounding box center [759, 508] width 310 height 16
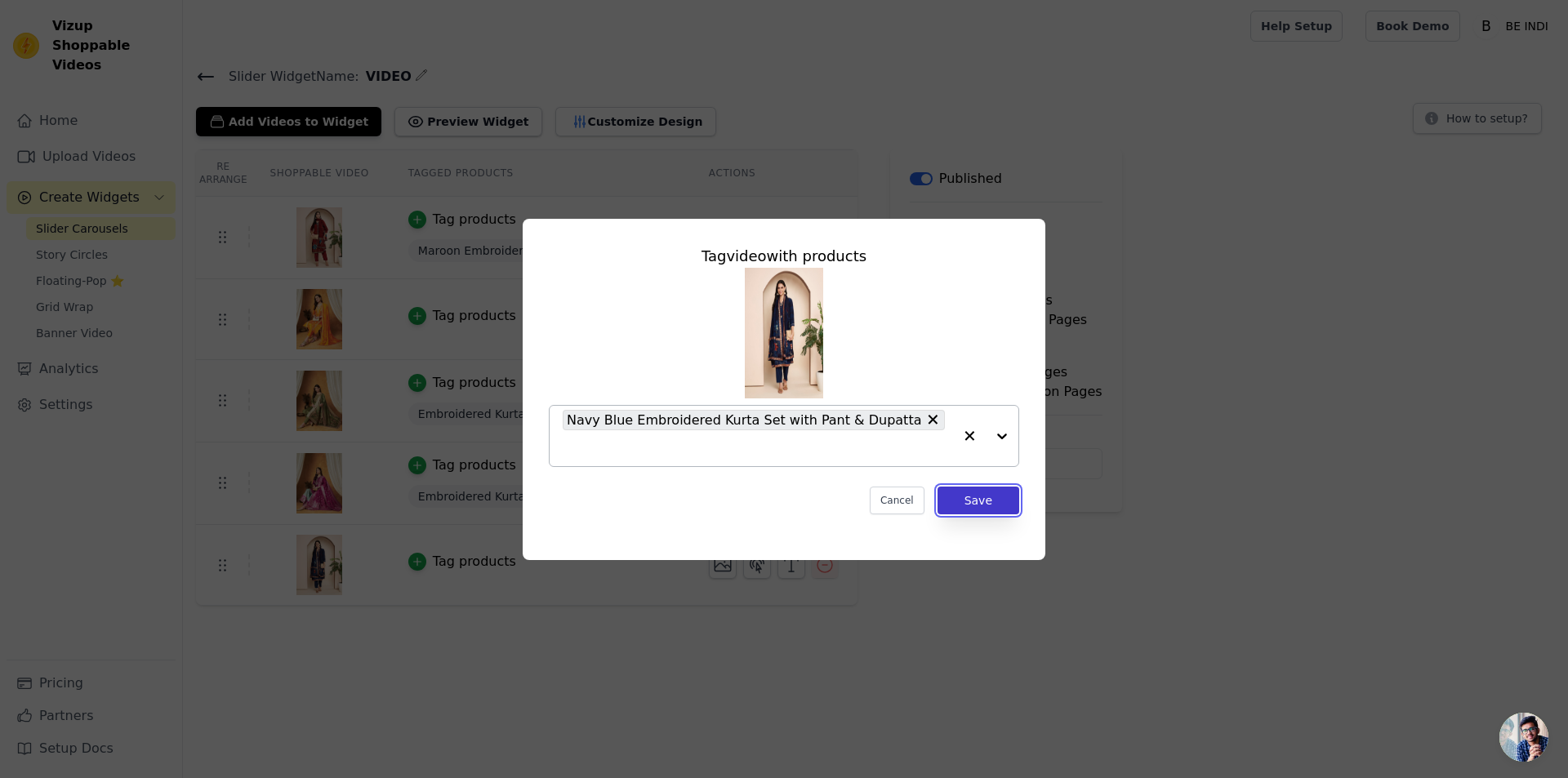
click at [976, 487] on button "Save" at bounding box center [978, 500] width 82 height 27
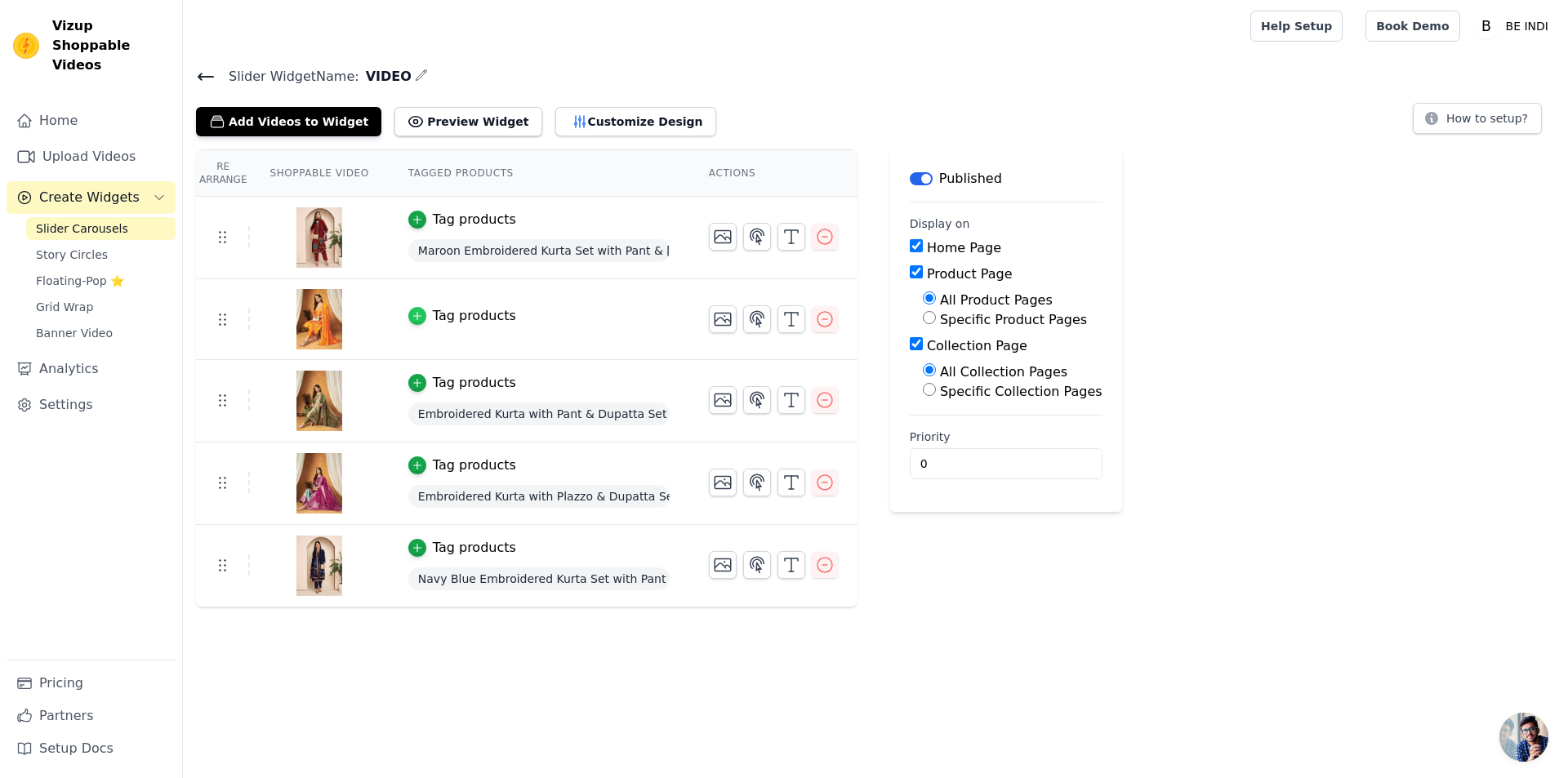
click at [415, 315] on div "button" at bounding box center [417, 316] width 18 height 18
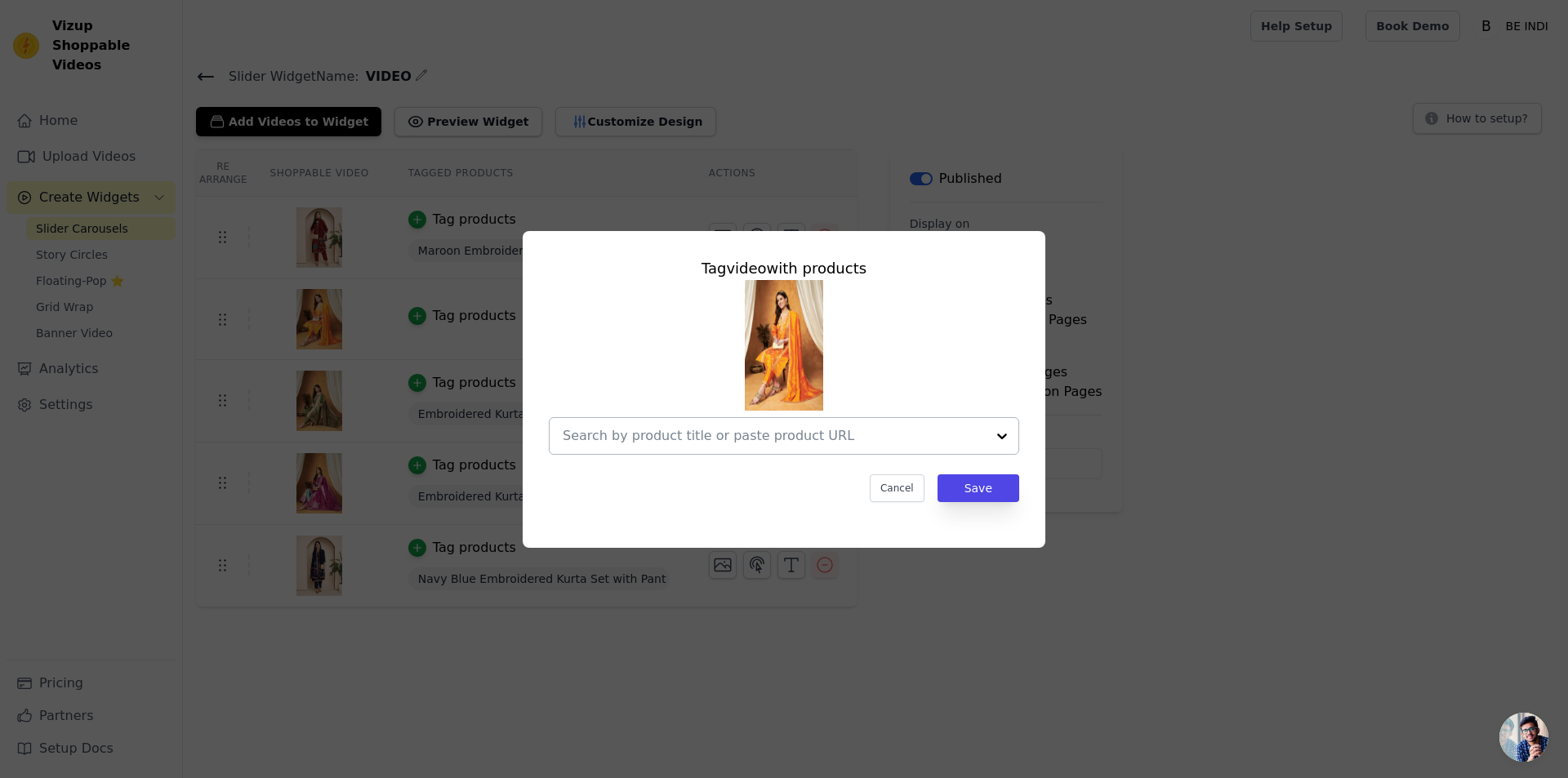
click at [762, 436] on input "text" at bounding box center [774, 435] width 423 height 19
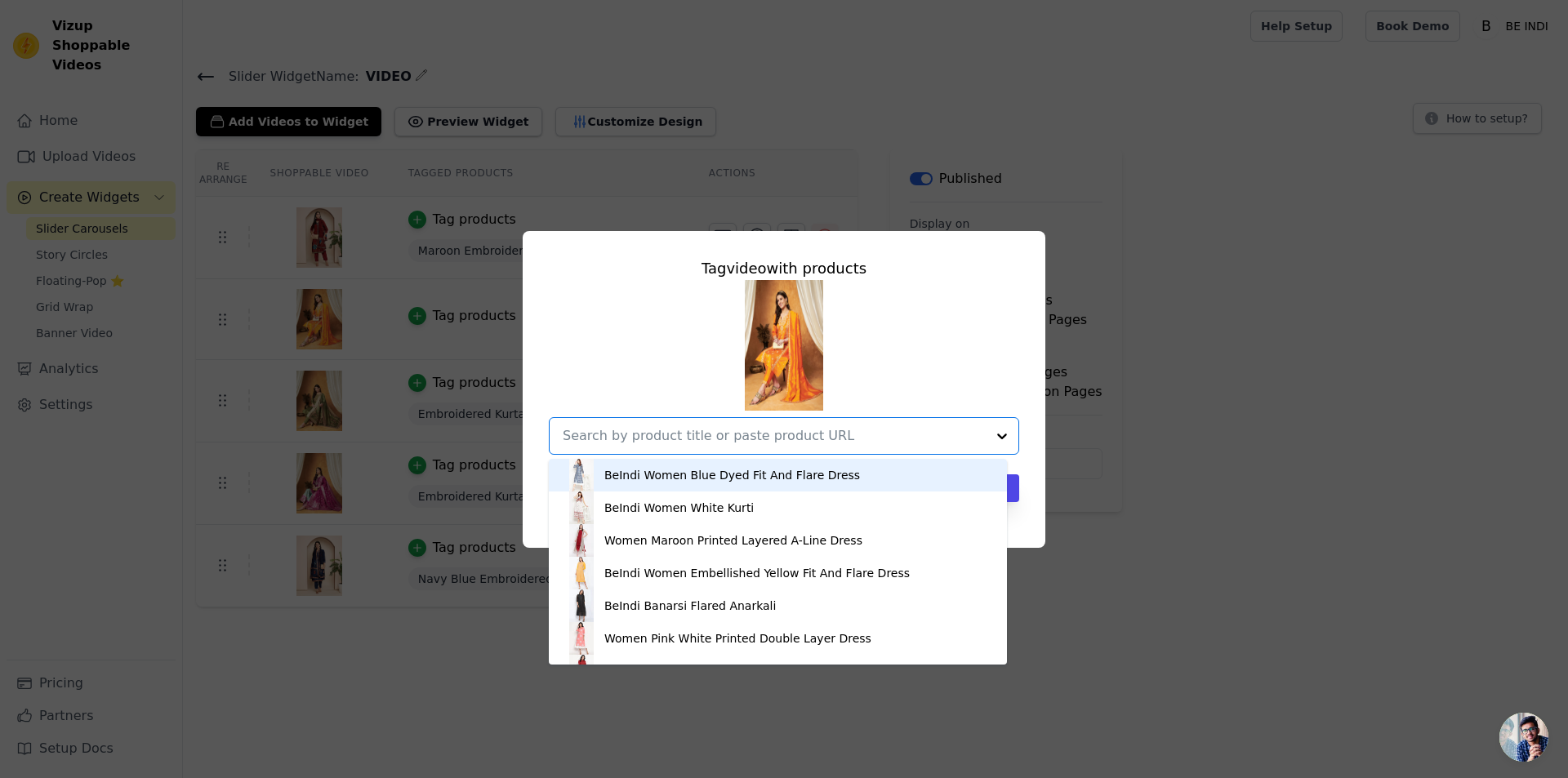
paste input "Elegant Kurta with Pant & Dupatta Set"
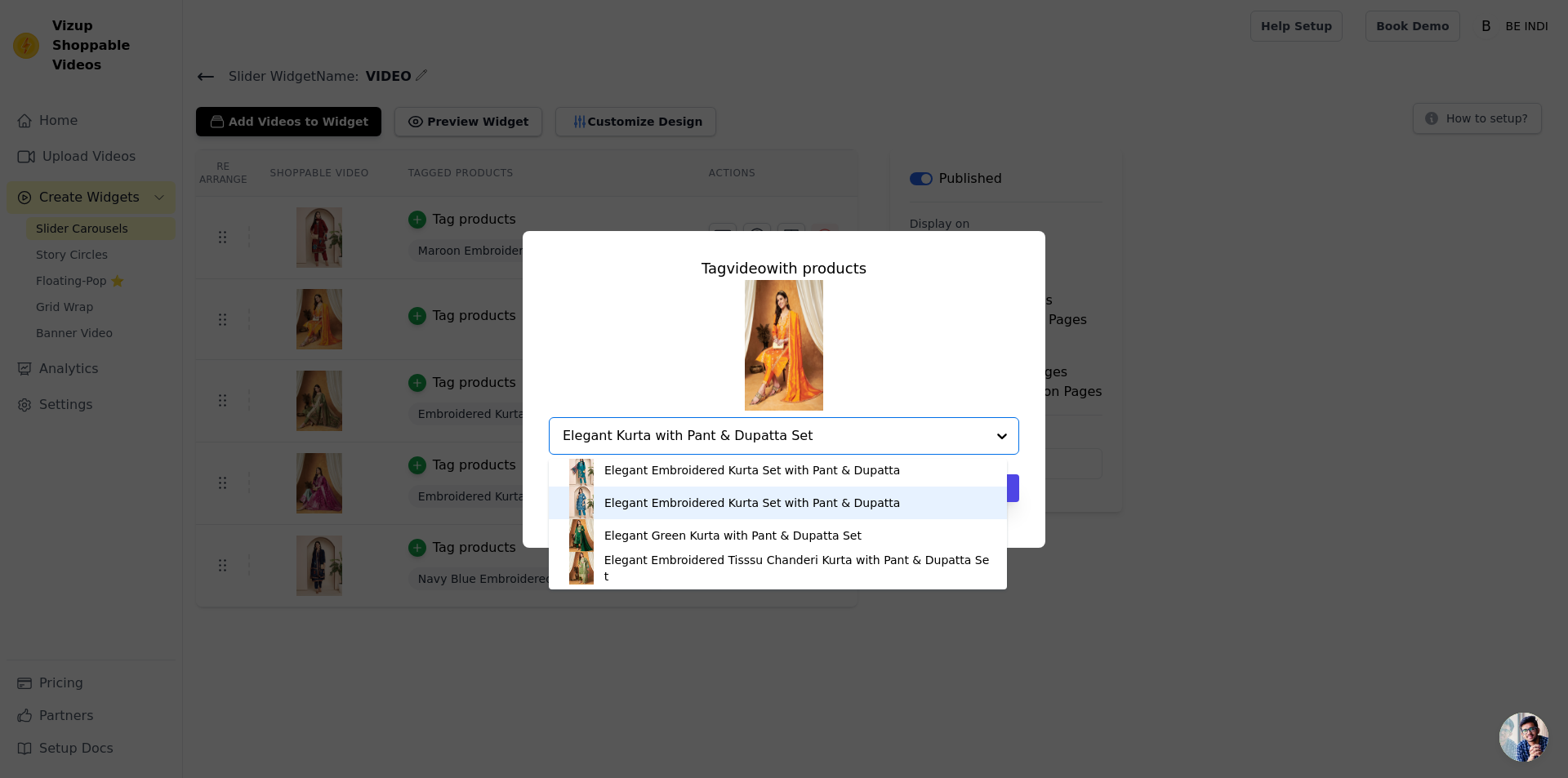
scroll to position [0, 0]
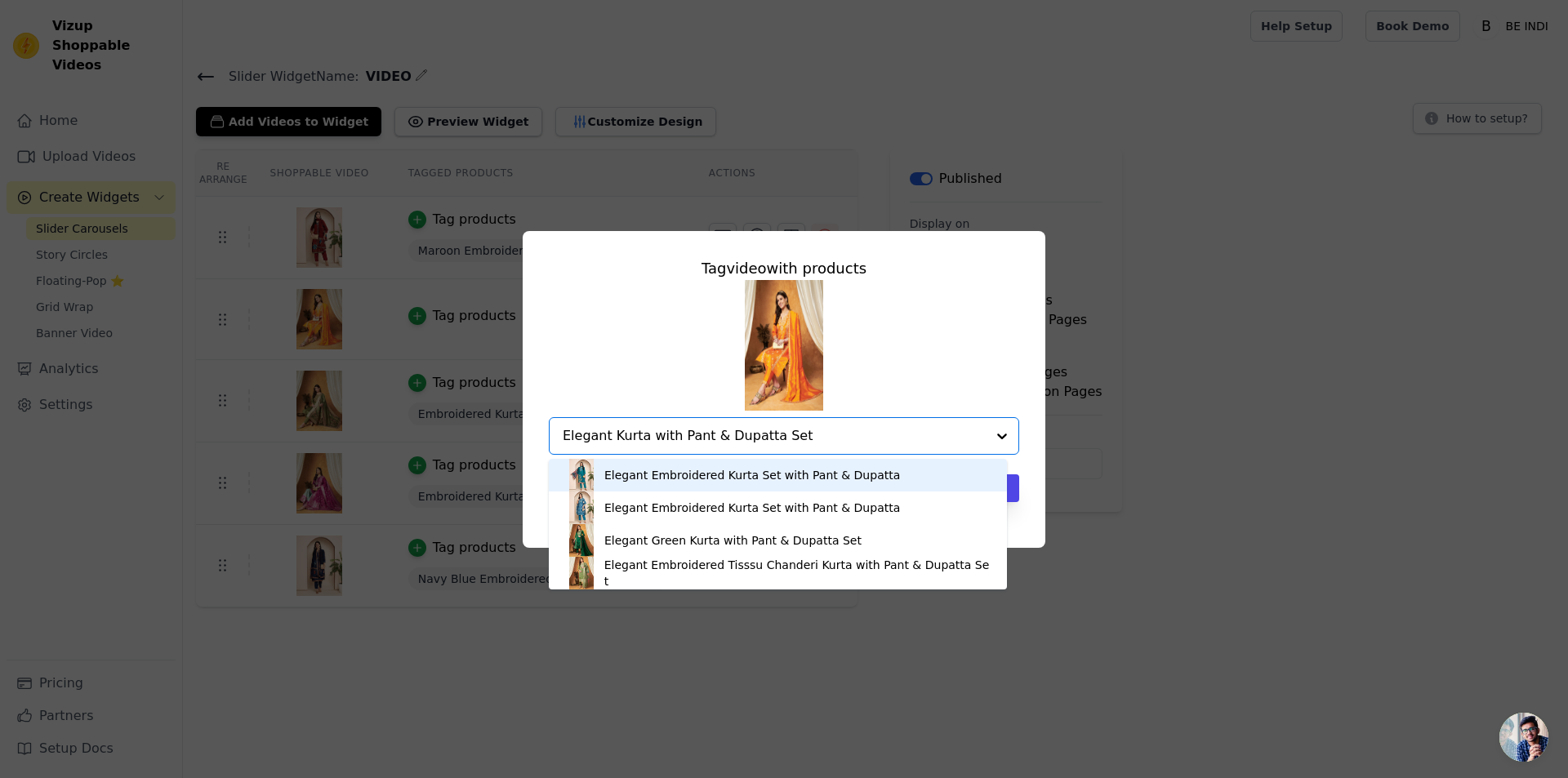
type input "Elegant Kurta with Pant & Dupatta Set"
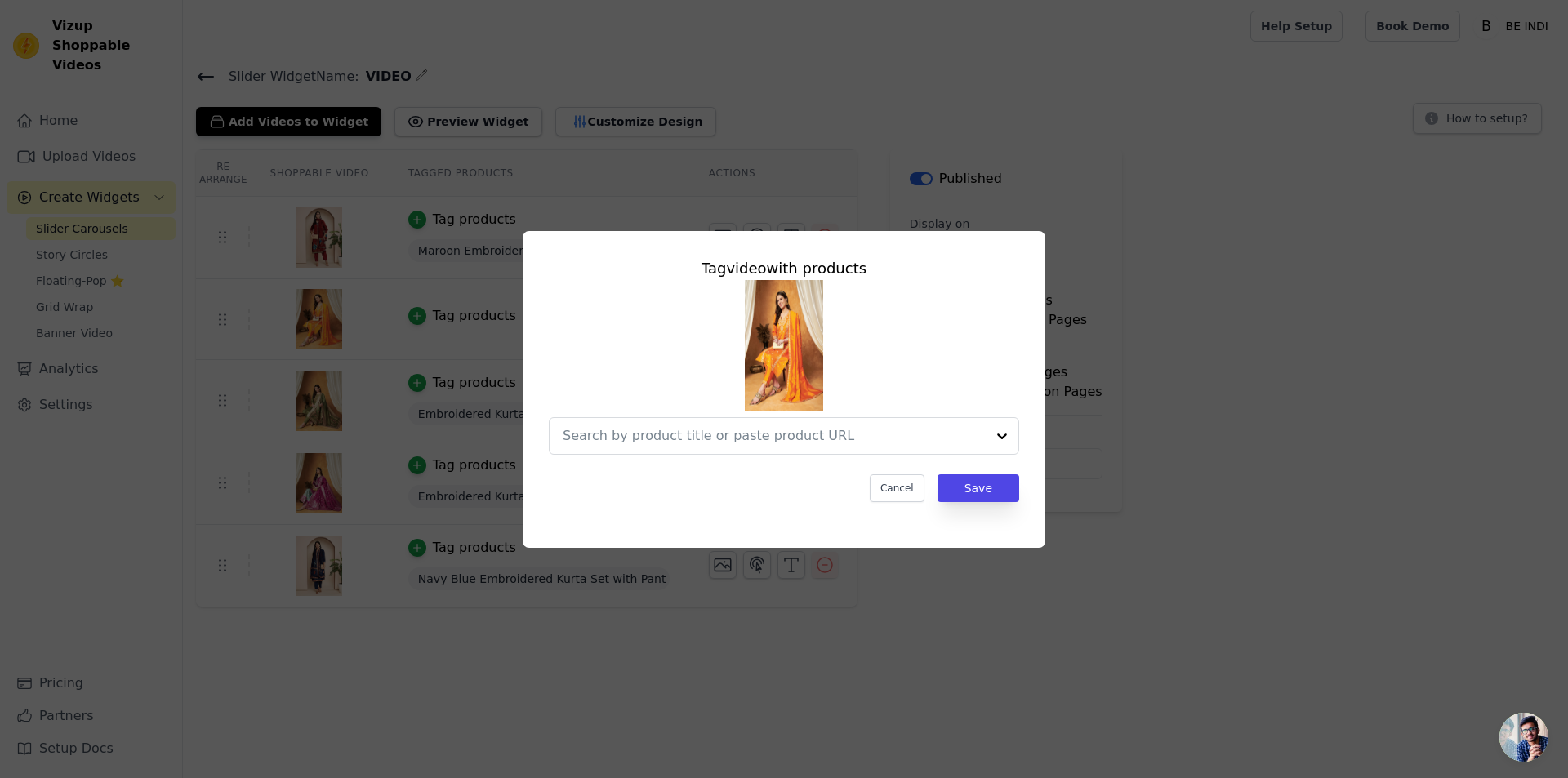
click at [987, 373] on div at bounding box center [784, 367] width 470 height 175
click at [990, 431] on div at bounding box center [1002, 435] width 33 height 36
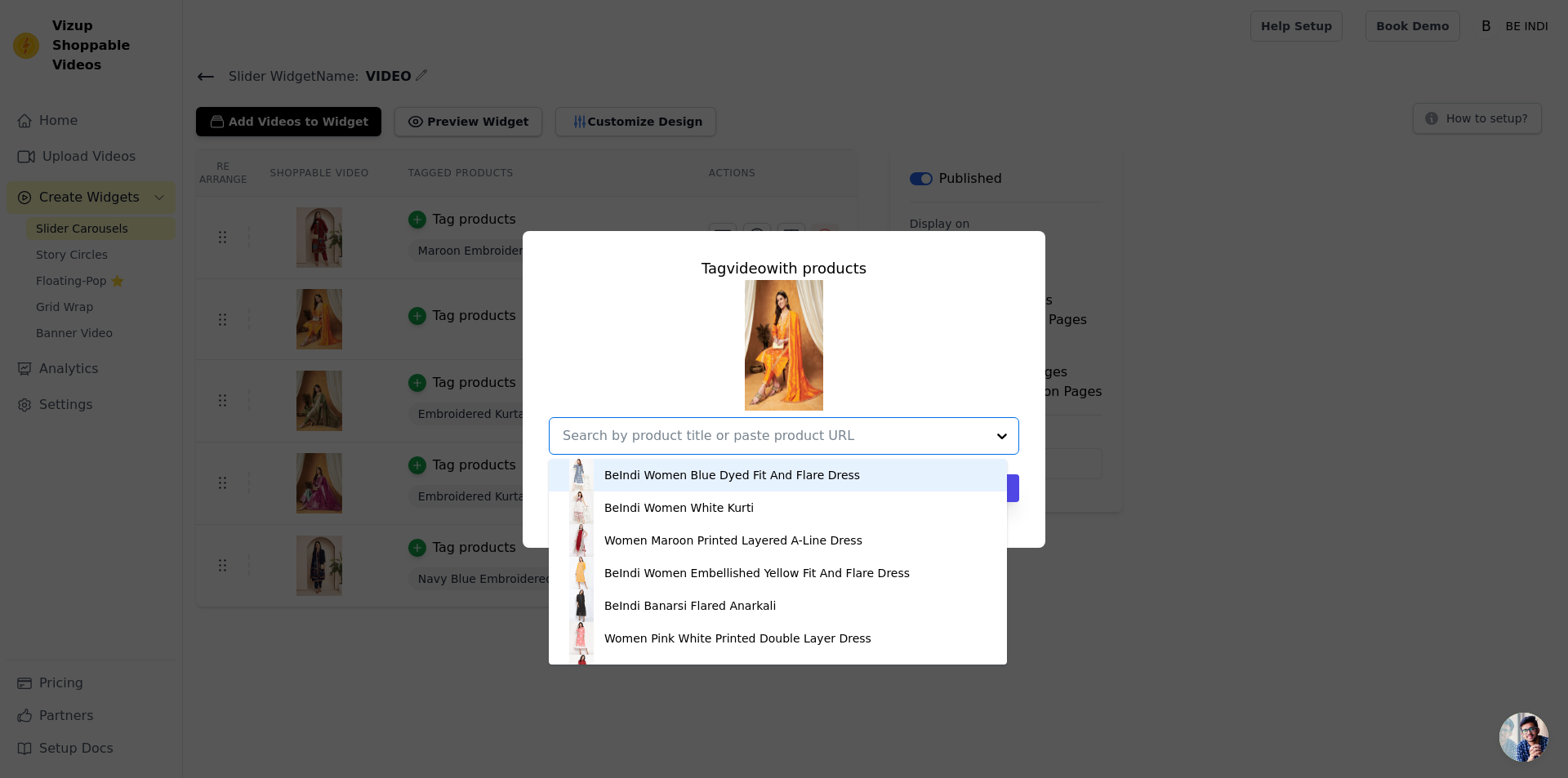
click at [618, 430] on input "text" at bounding box center [774, 435] width 423 height 19
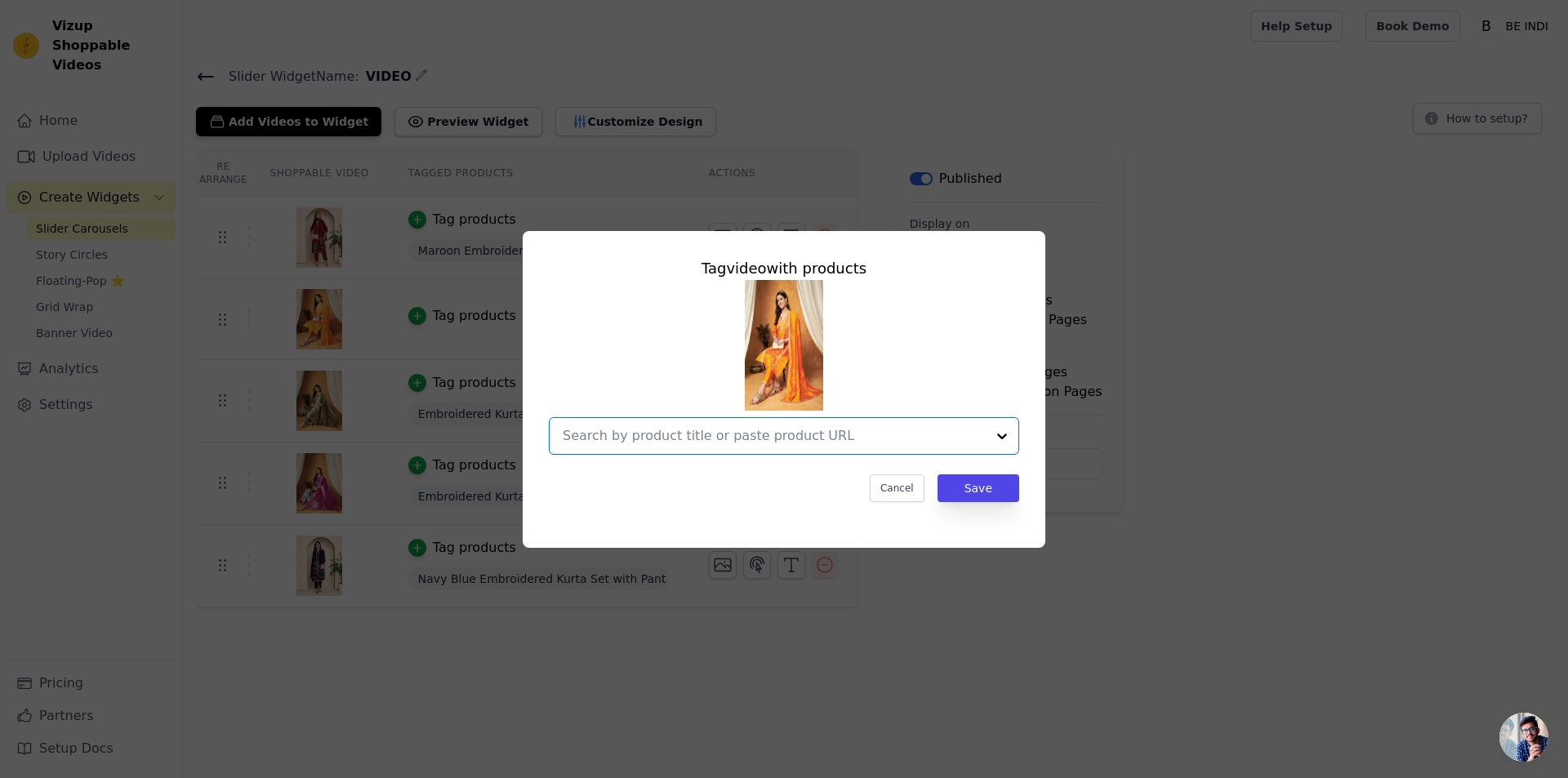
paste input "Elegant Kurta with Pant & Dupatta Set"
type input "Elegant Kurta with Pant & Dupatta Set"
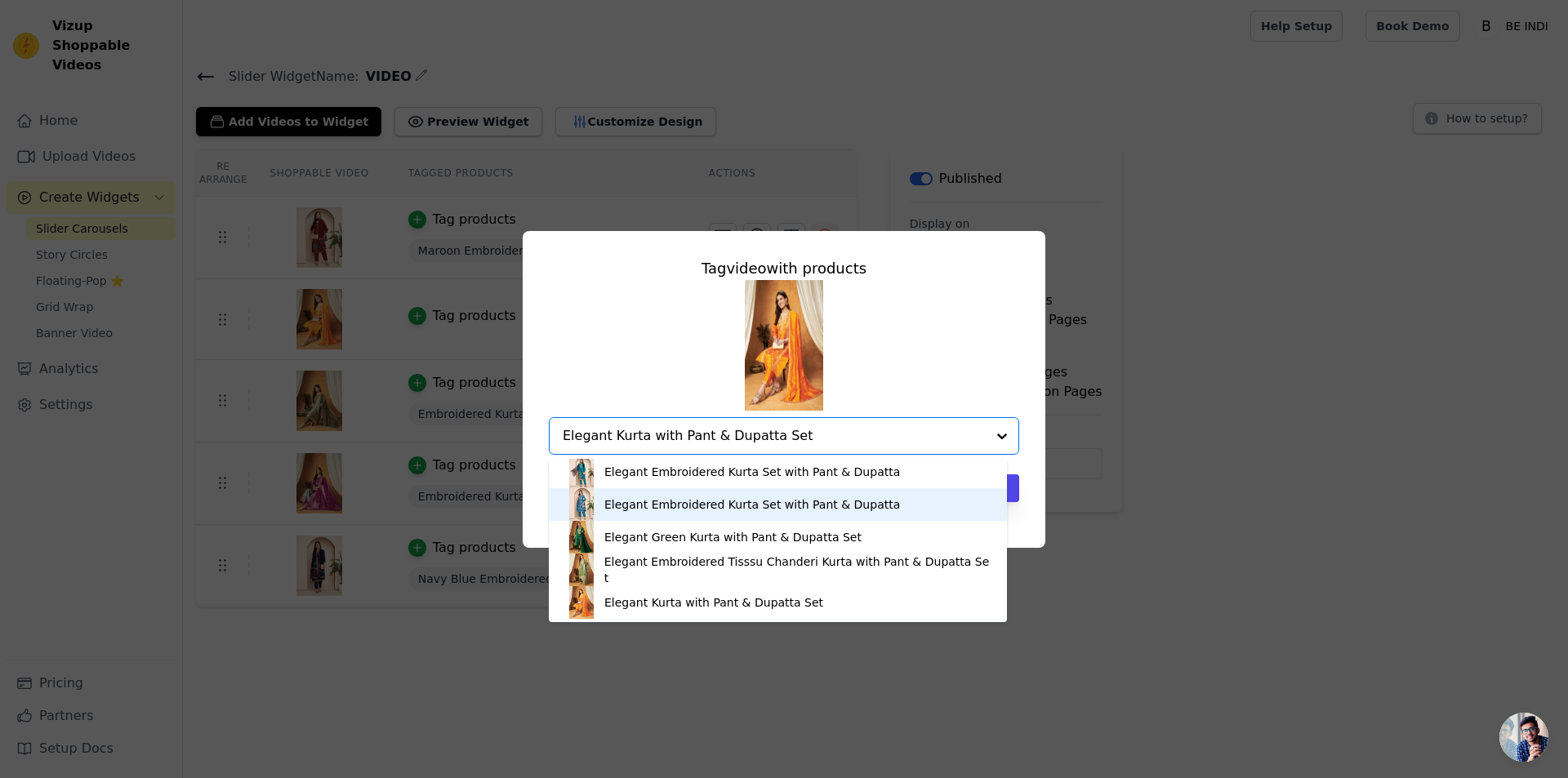
scroll to position [5, 0]
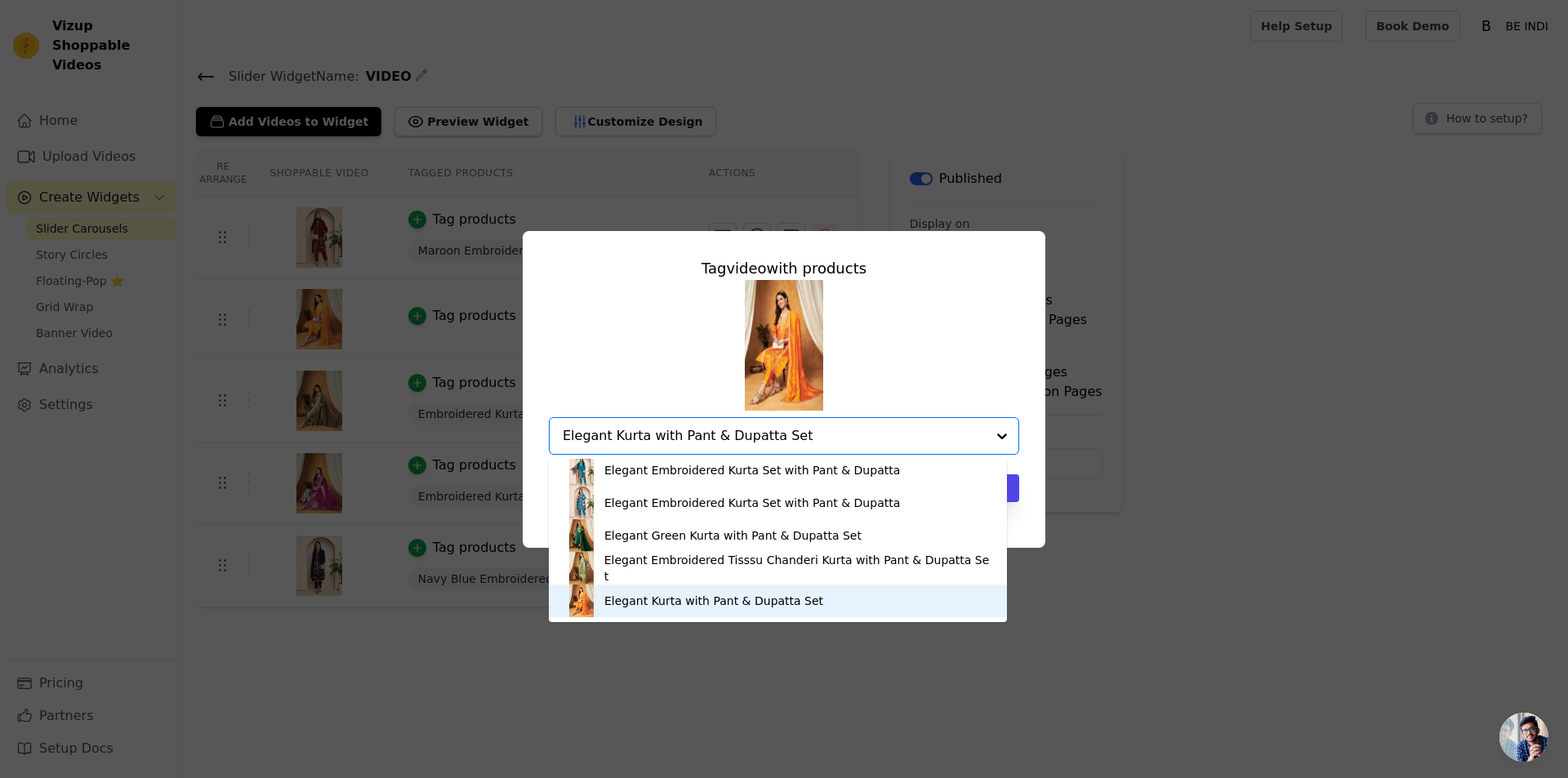
click at [683, 597] on div "Elegant Kurta with Pant & Dupatta Set" at bounding box center [713, 601] width 219 height 16
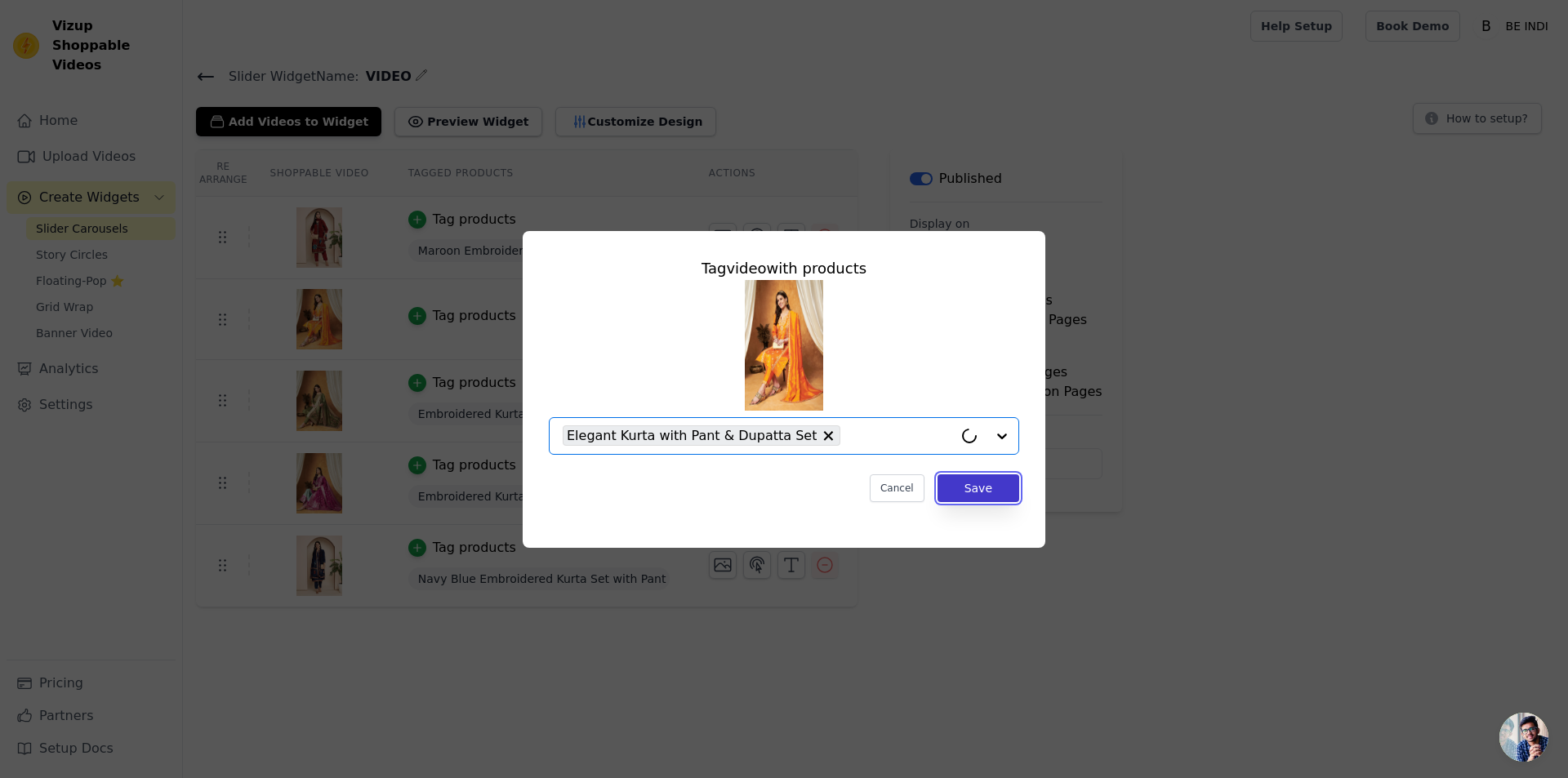
click at [981, 487] on button "Save" at bounding box center [978, 488] width 82 height 27
